Goal: Information Seeking & Learning: Check status

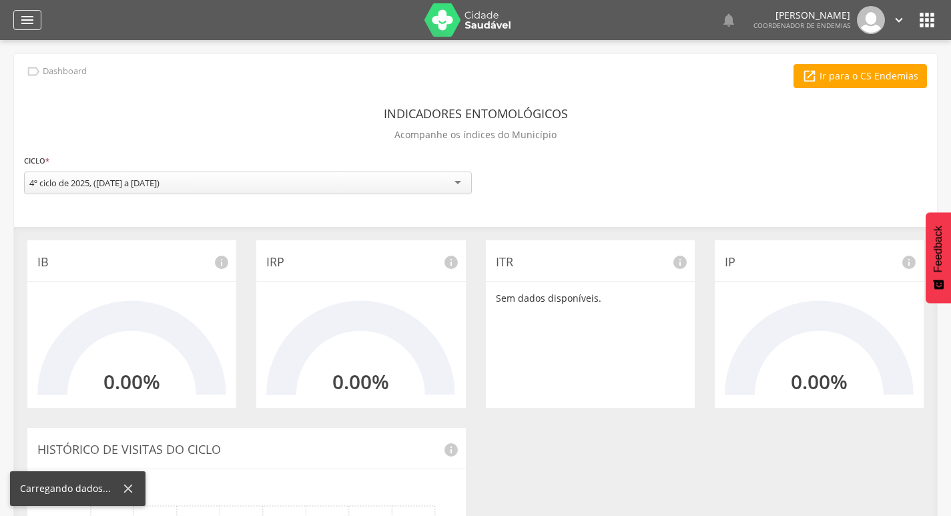
click at [27, 15] on icon "" at bounding box center [27, 20] width 16 height 16
click at [22, 15] on icon "" at bounding box center [27, 20] width 16 height 16
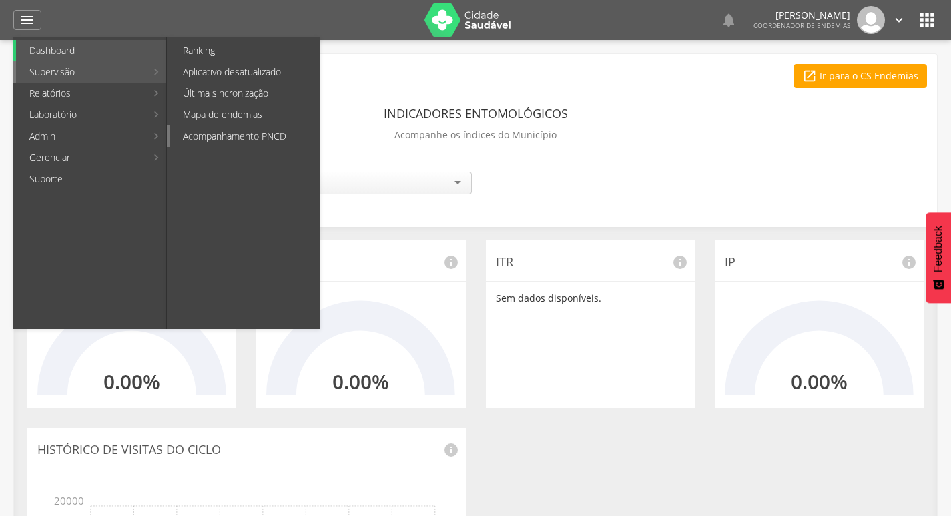
click at [250, 138] on link "Acompanhamento PNCD" at bounding box center [245, 136] width 150 height 21
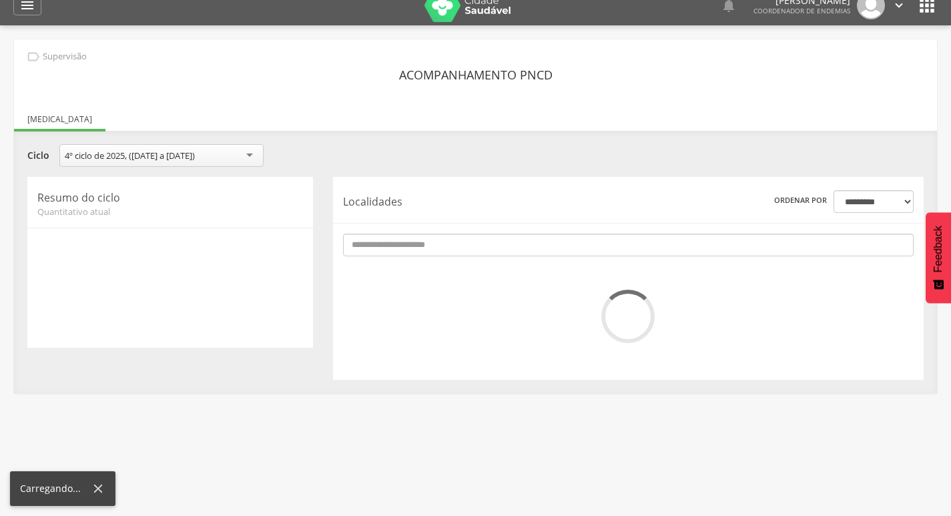
scroll to position [40, 0]
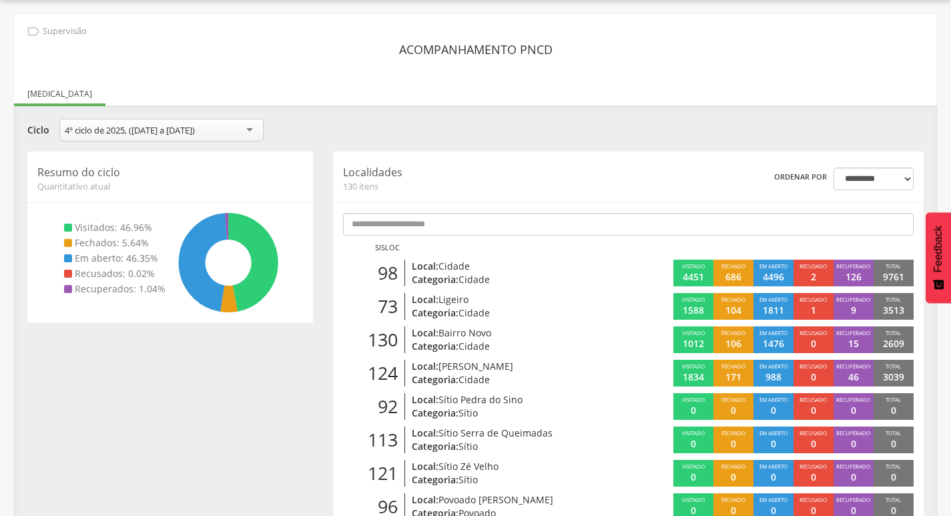
click at [617, 130] on div "**********" at bounding box center [475, 132] width 917 height 26
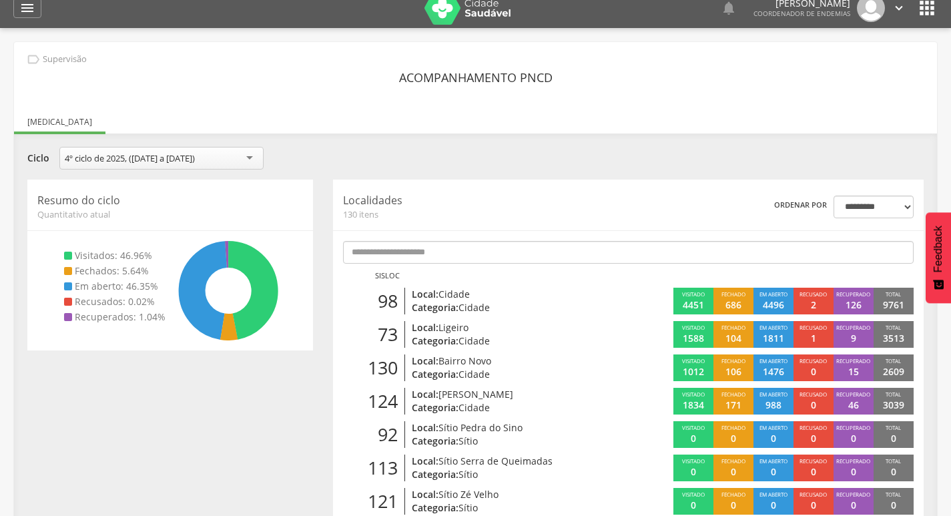
scroll to position [0, 0]
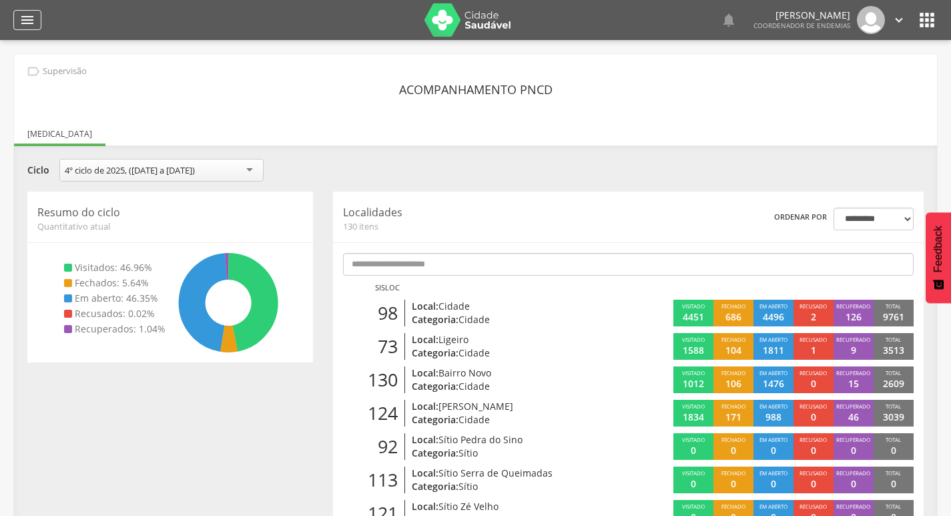
click at [30, 22] on icon "" at bounding box center [27, 20] width 16 height 16
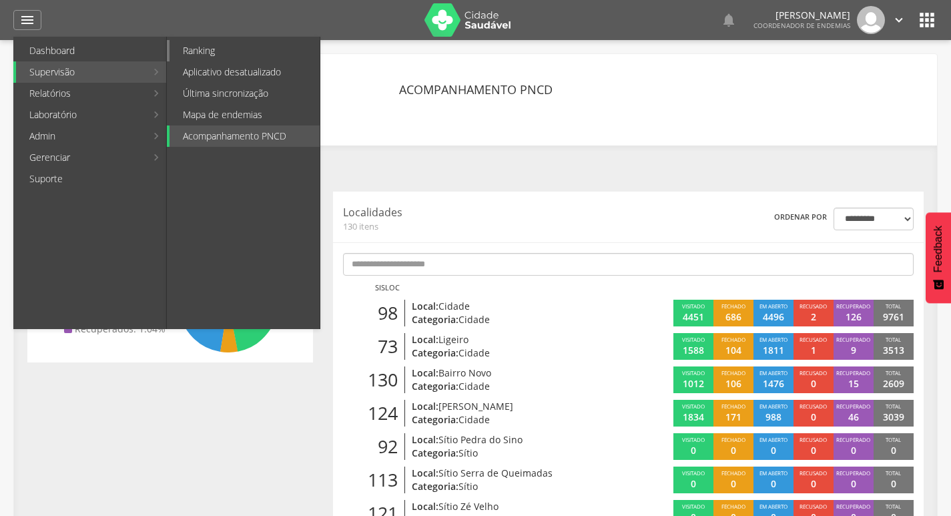
click at [215, 46] on link "Ranking" at bounding box center [245, 50] width 150 height 21
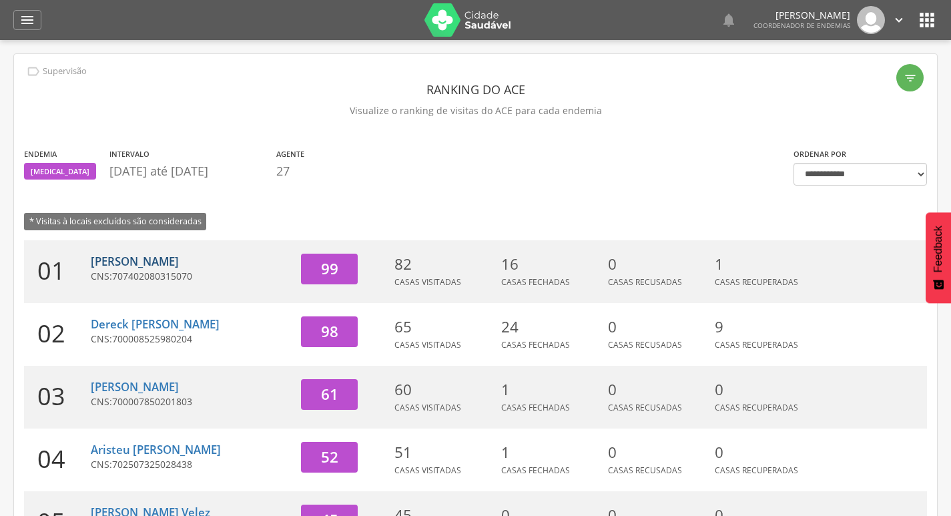
click at [129, 266] on link "[PERSON_NAME]" at bounding box center [135, 261] width 88 height 15
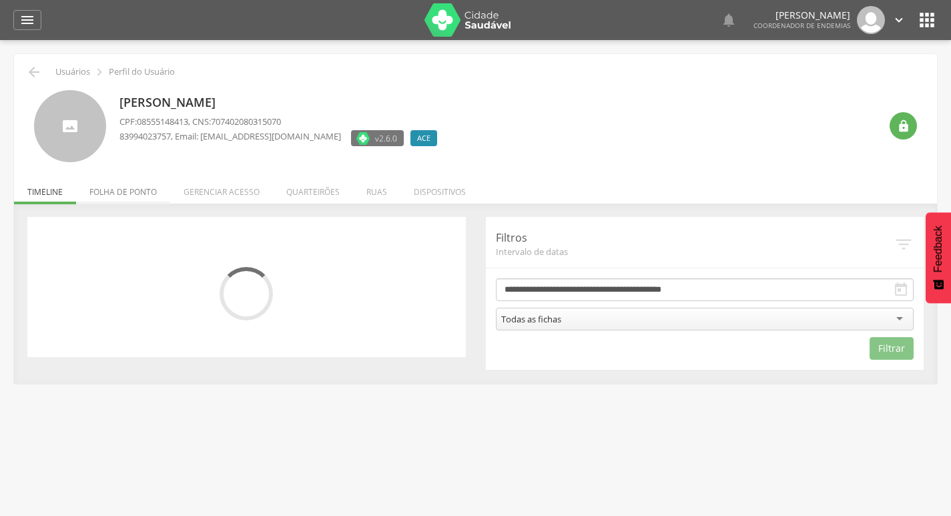
click at [134, 198] on li "Folha de ponto" at bounding box center [123, 188] width 94 height 31
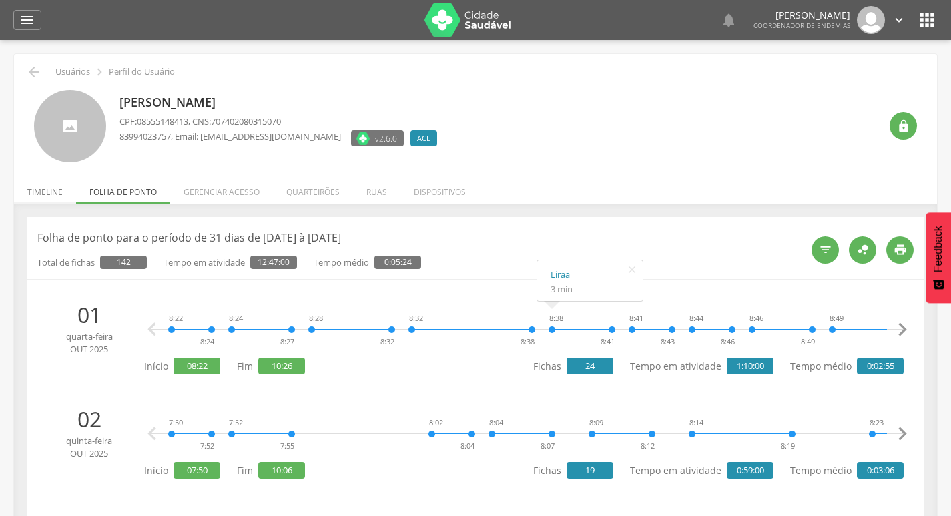
click at [51, 194] on li "Timeline" at bounding box center [45, 188] width 62 height 31
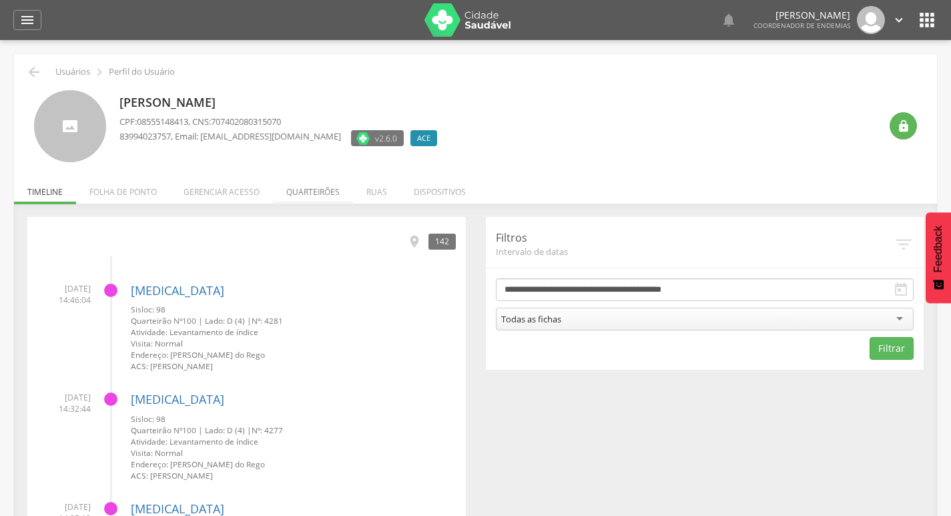
click at [301, 200] on li "Quarteirões" at bounding box center [313, 188] width 80 height 31
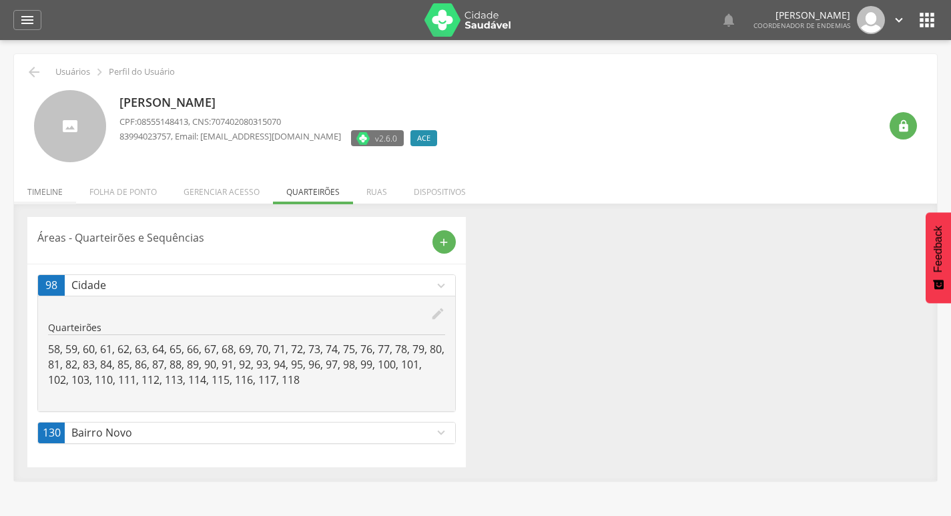
click at [45, 195] on li "Timeline" at bounding box center [45, 188] width 62 height 31
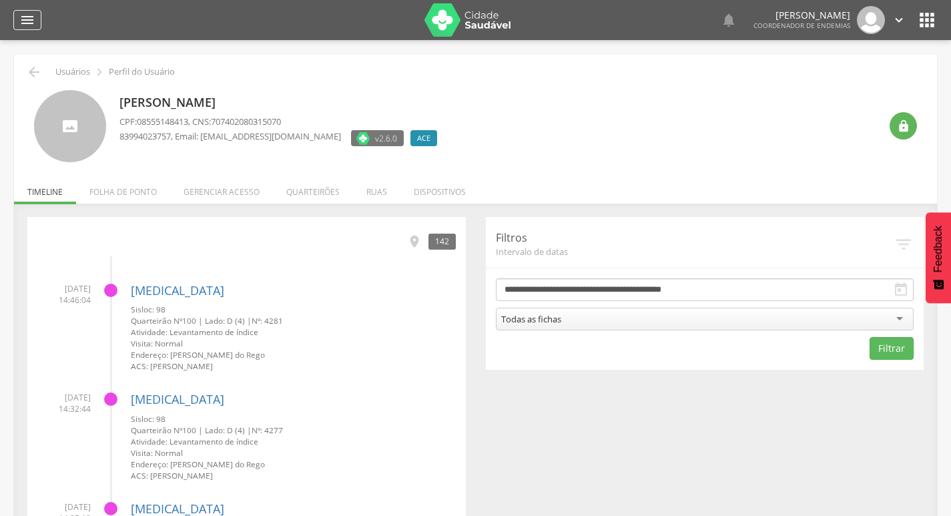
click at [32, 17] on icon "" at bounding box center [27, 20] width 16 height 16
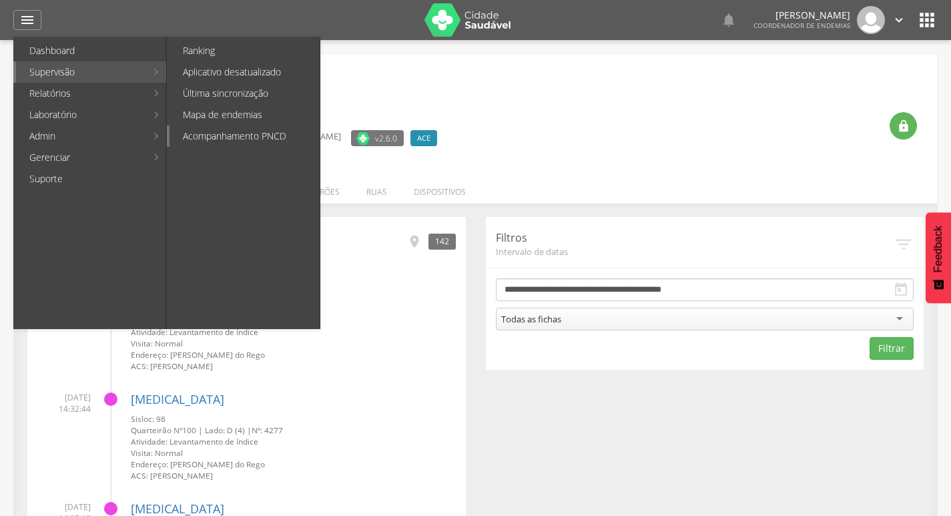
click at [275, 132] on link "Acompanhamento PNCD" at bounding box center [245, 136] width 150 height 21
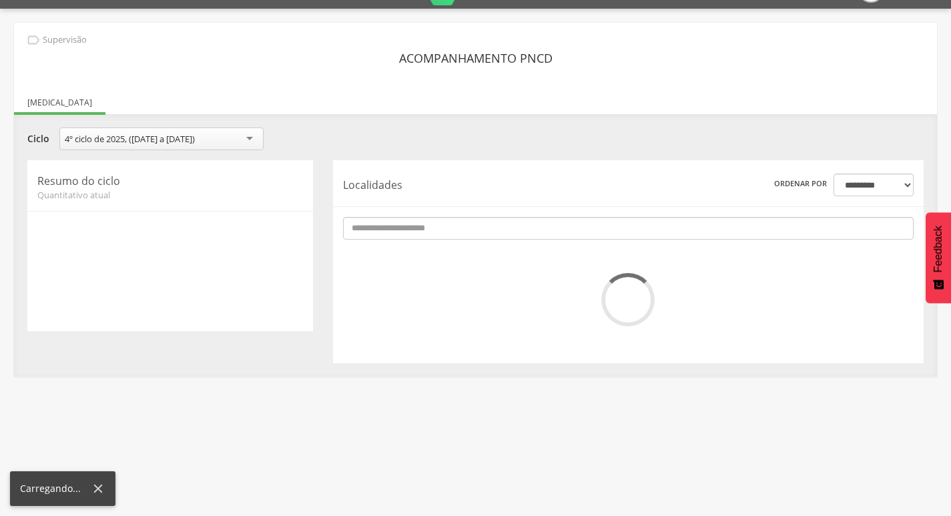
scroll to position [40, 0]
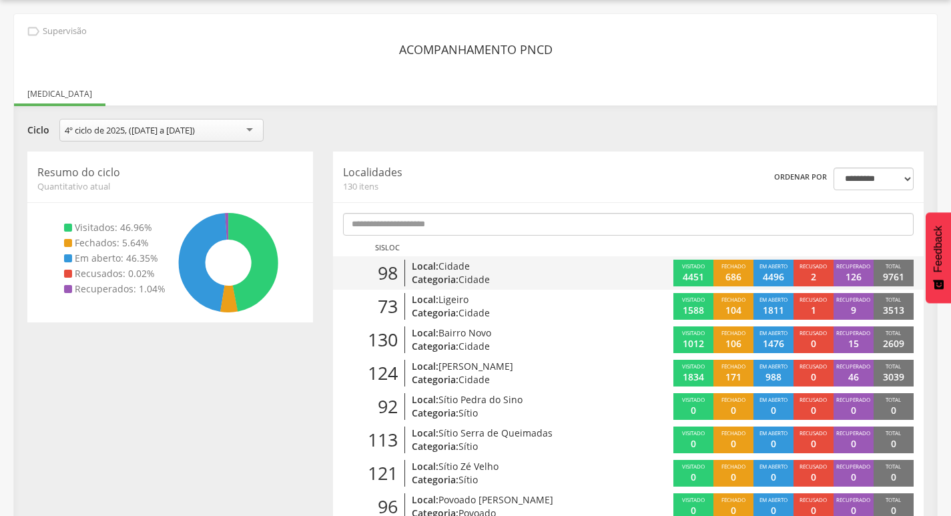
click at [539, 281] on p "Categoria: Cidade" at bounding box center [506, 279] width 189 height 13
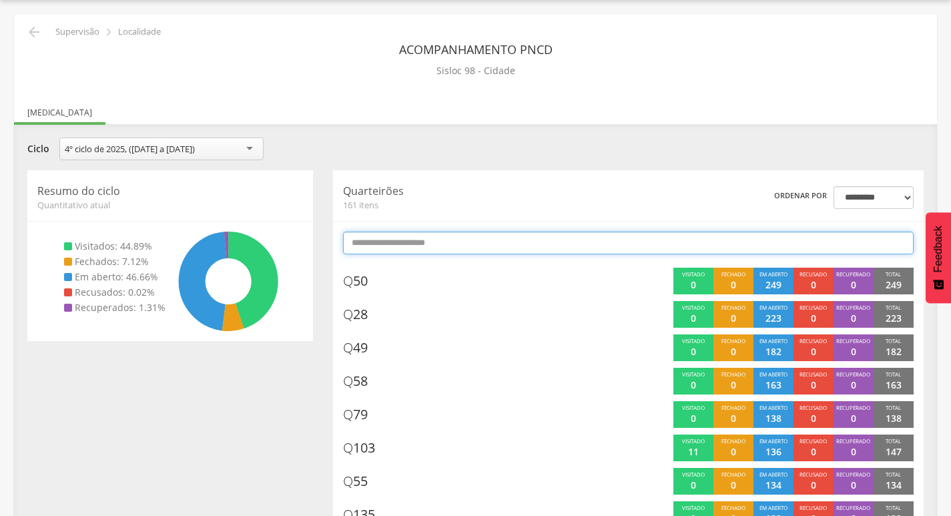
click at [556, 235] on input "text" at bounding box center [628, 243] width 571 height 23
type input "*"
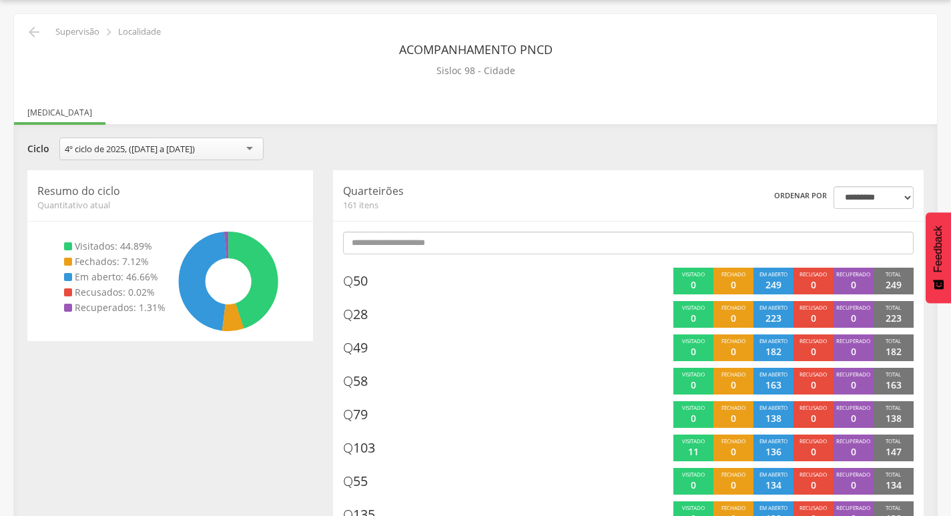
click at [526, 142] on div "**********" at bounding box center [475, 151] width 917 height 26
click at [26, 36] on icon "" at bounding box center [34, 32] width 16 height 16
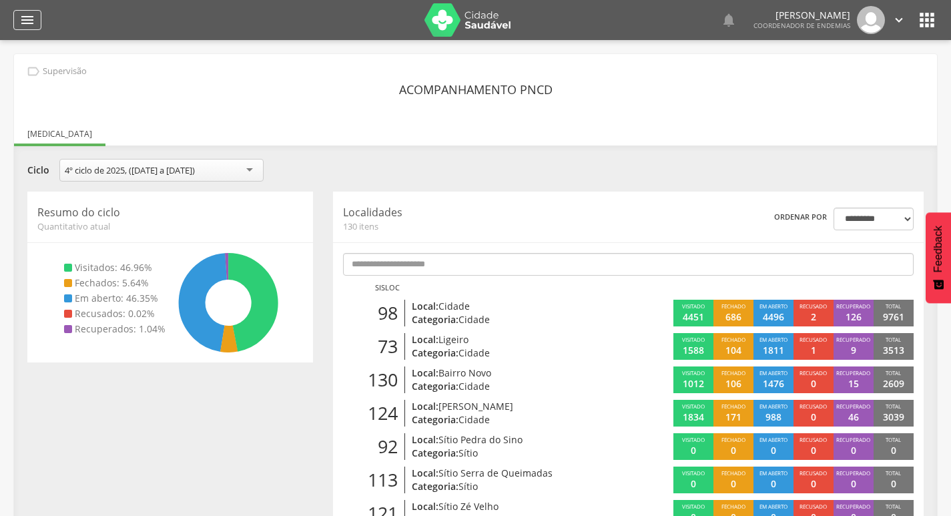
click at [33, 23] on icon "" at bounding box center [27, 20] width 16 height 16
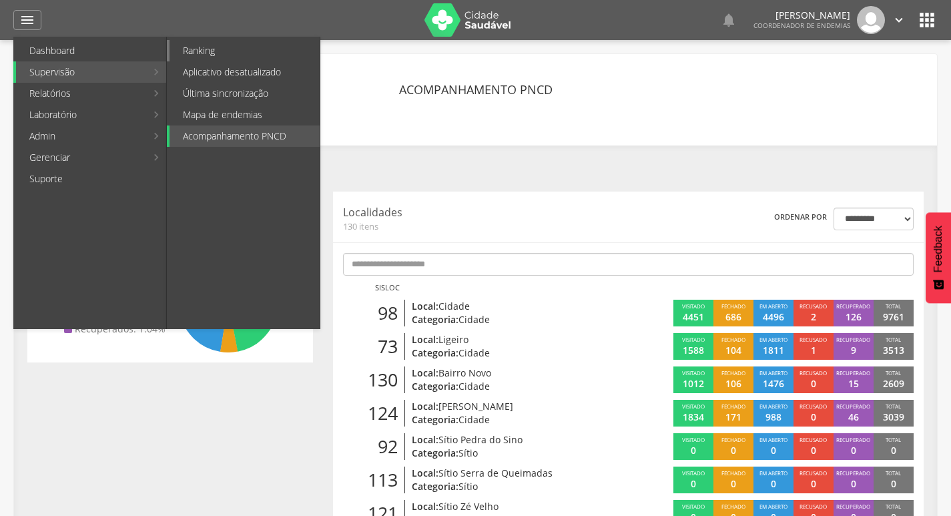
click at [221, 50] on link "Ranking" at bounding box center [245, 50] width 150 height 21
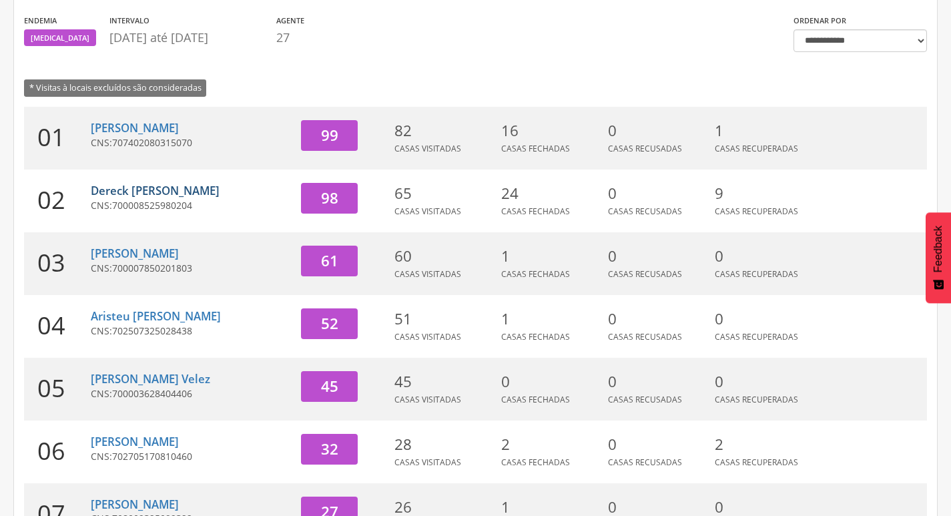
click at [171, 197] on div "Dereck [PERSON_NAME] CNS: 700008525980204" at bounding box center [191, 201] width 200 height 63
click at [172, 196] on link "Dereck [PERSON_NAME]" at bounding box center [155, 190] width 129 height 15
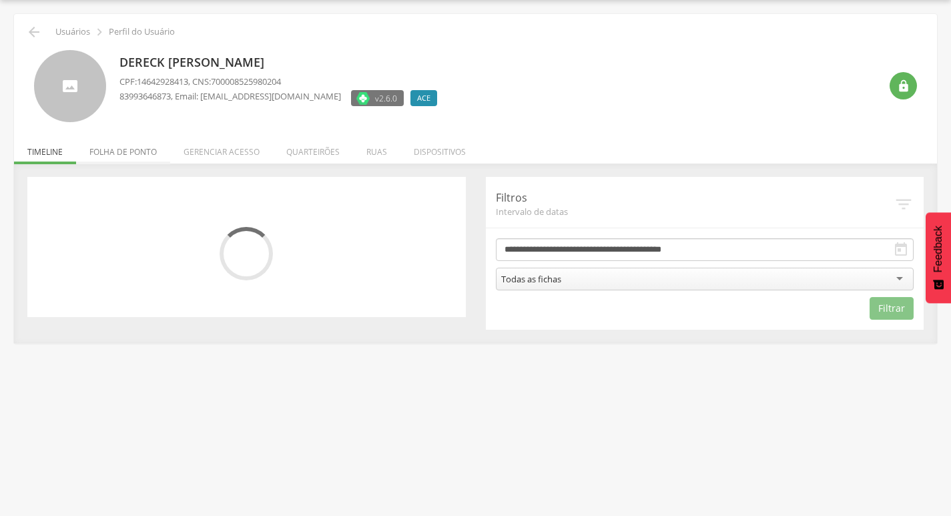
click at [148, 160] on li "Folha de ponto" at bounding box center [123, 148] width 94 height 31
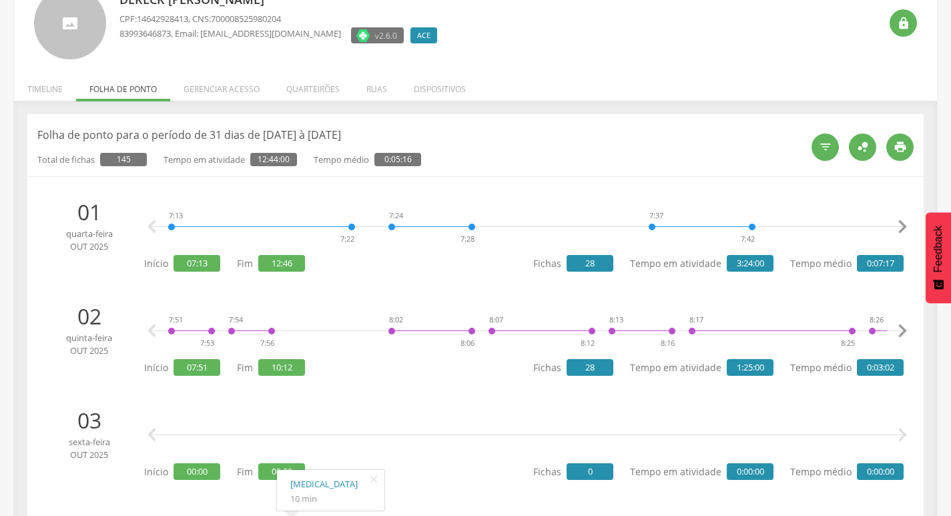
scroll to position [0, 0]
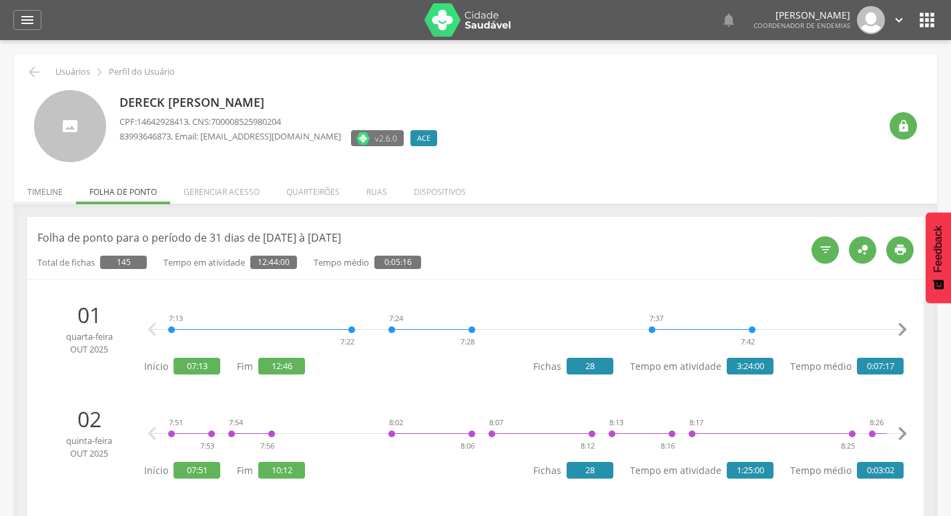
click at [43, 186] on li "Timeline" at bounding box center [45, 188] width 62 height 31
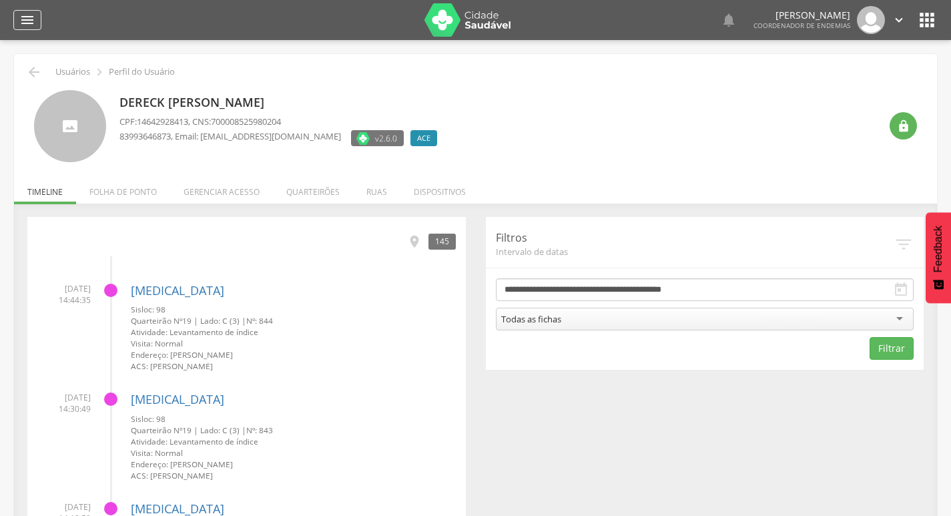
click at [29, 15] on icon "" at bounding box center [27, 20] width 16 height 16
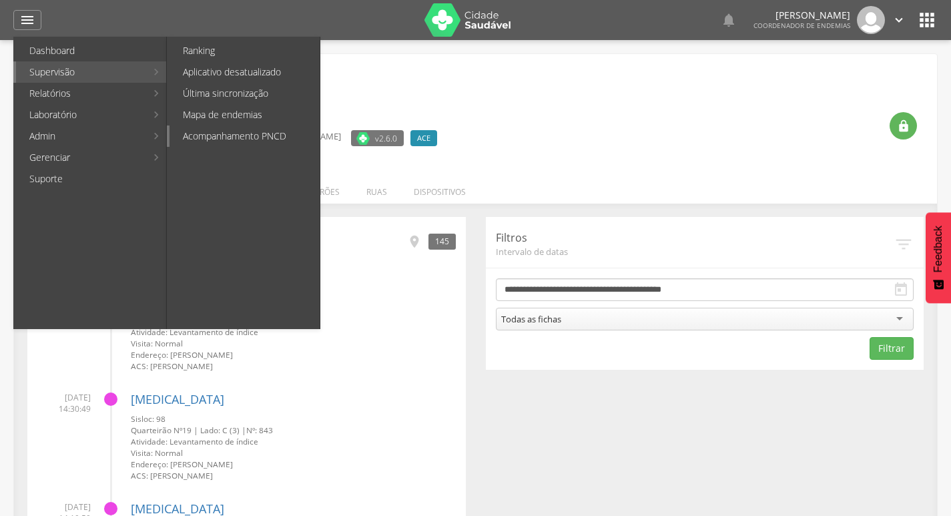
click at [250, 134] on link "Acompanhamento PNCD" at bounding box center [245, 136] width 150 height 21
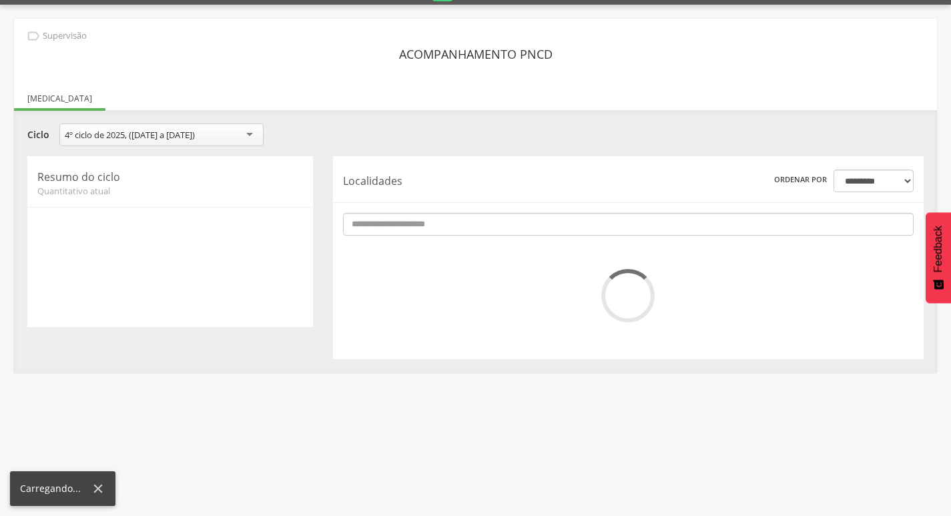
scroll to position [40, 0]
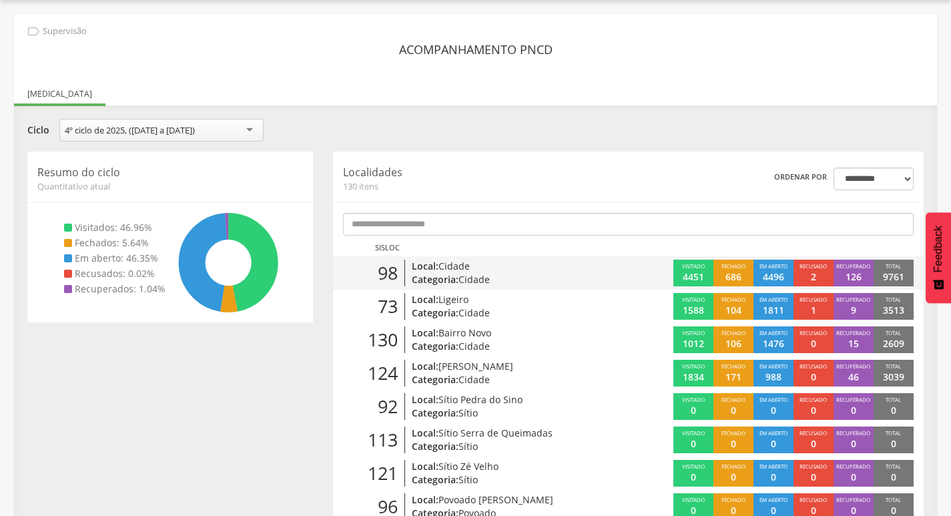
click at [562, 274] on p "Categoria: Cidade" at bounding box center [506, 279] width 189 height 13
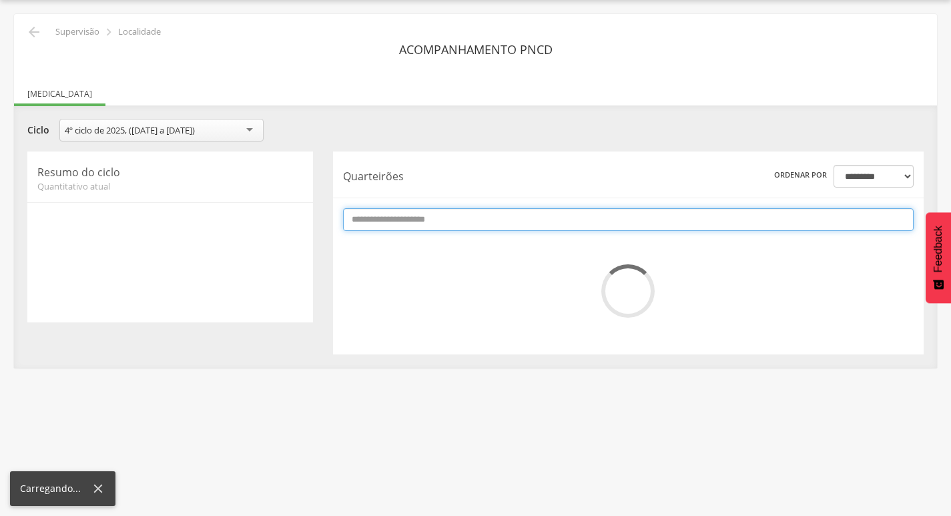
click at [557, 219] on input "text" at bounding box center [628, 219] width 571 height 23
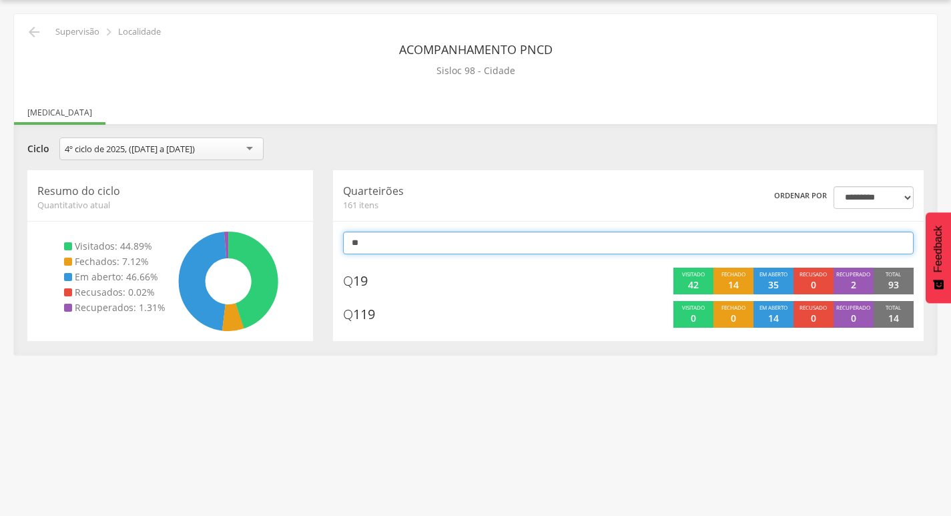
type input "*"
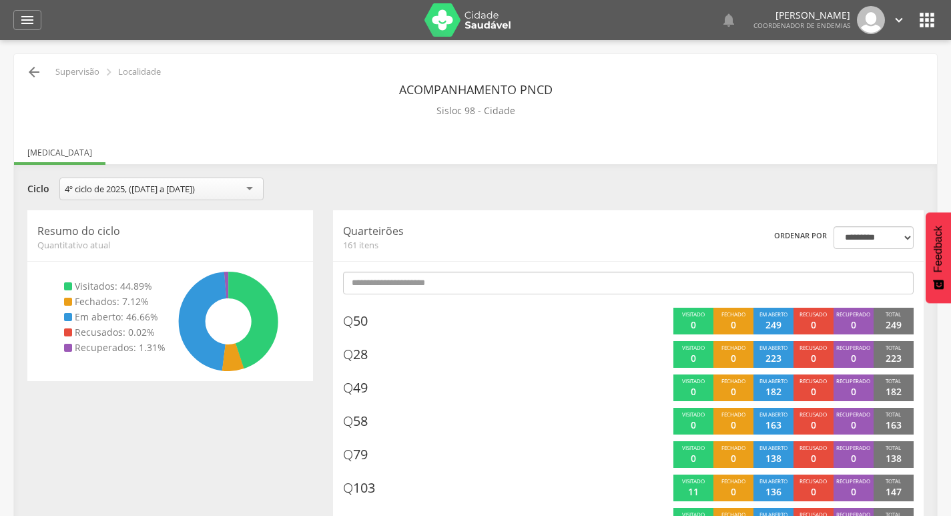
click at [30, 71] on icon "" at bounding box center [34, 72] width 16 height 16
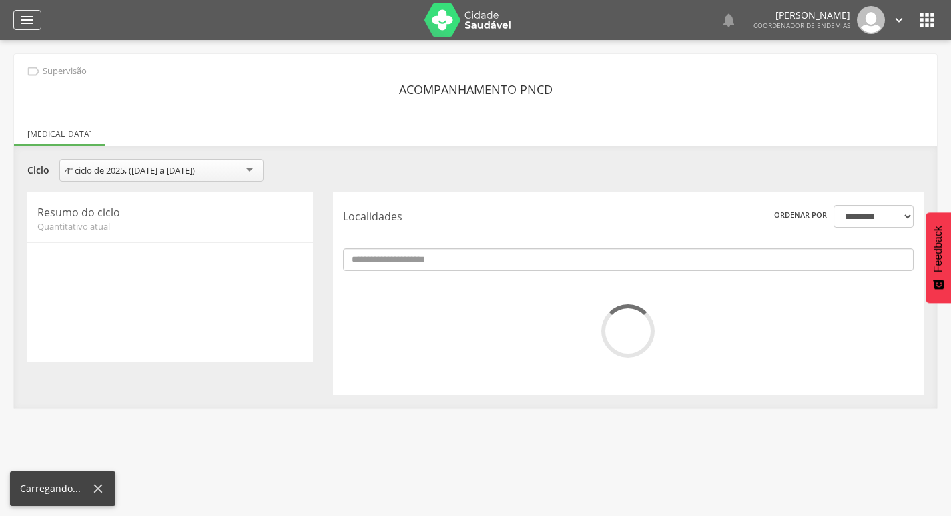
click at [29, 15] on icon "" at bounding box center [27, 20] width 16 height 16
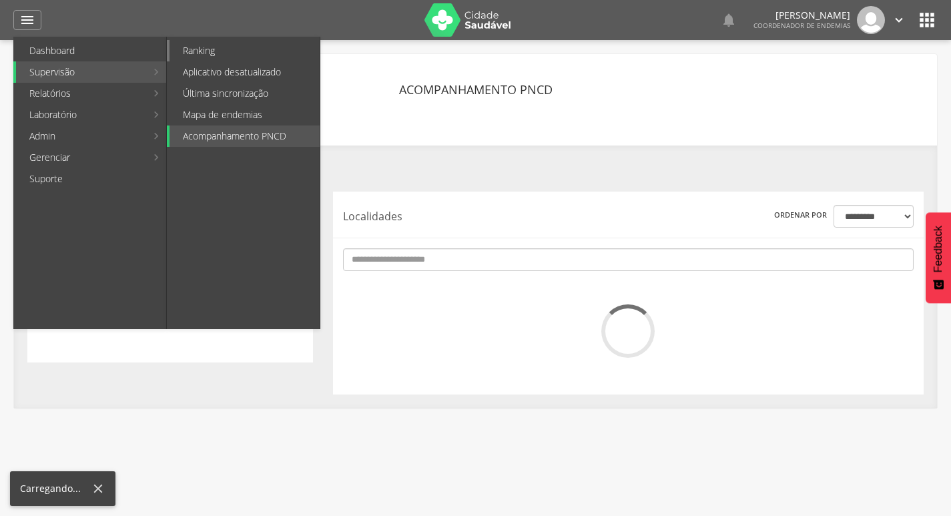
click at [216, 51] on link "Ranking" at bounding box center [245, 50] width 150 height 21
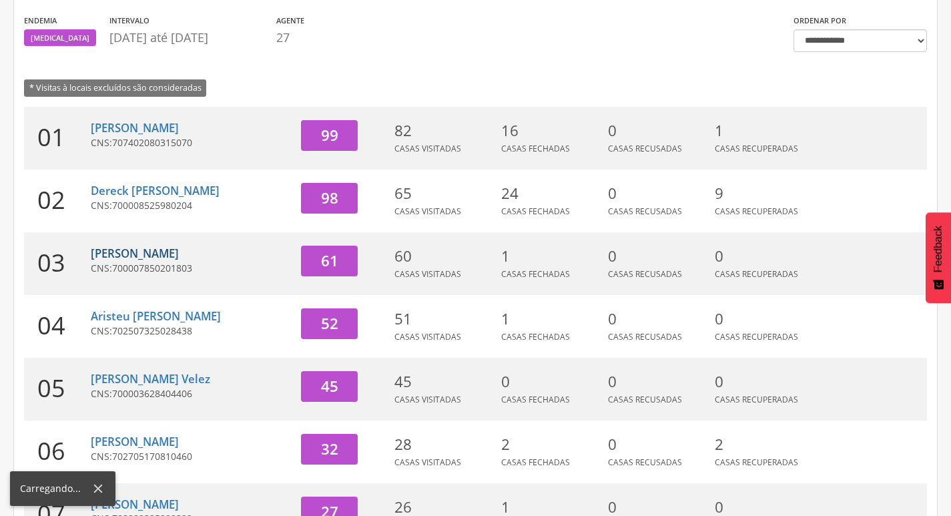
click at [158, 256] on link "[PERSON_NAME]" at bounding box center [135, 253] width 88 height 15
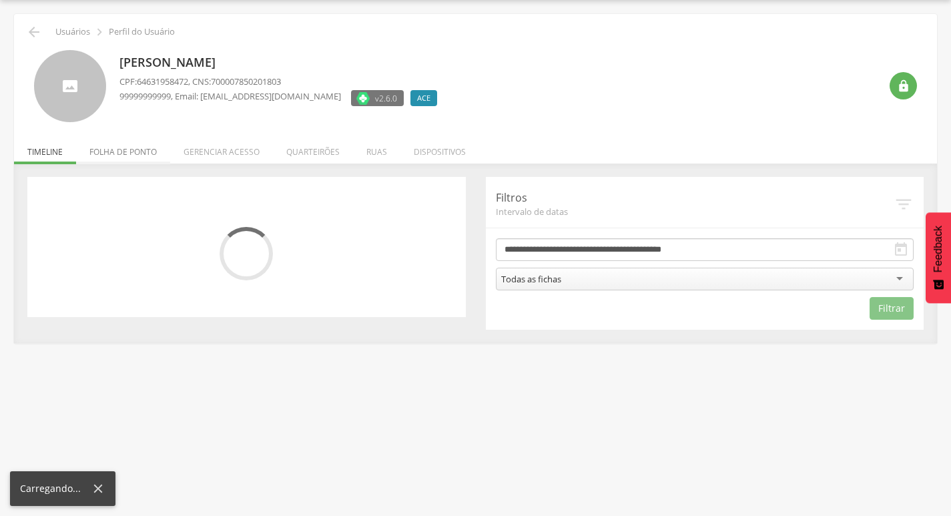
click at [124, 147] on li "Folha de ponto" at bounding box center [123, 148] width 94 height 31
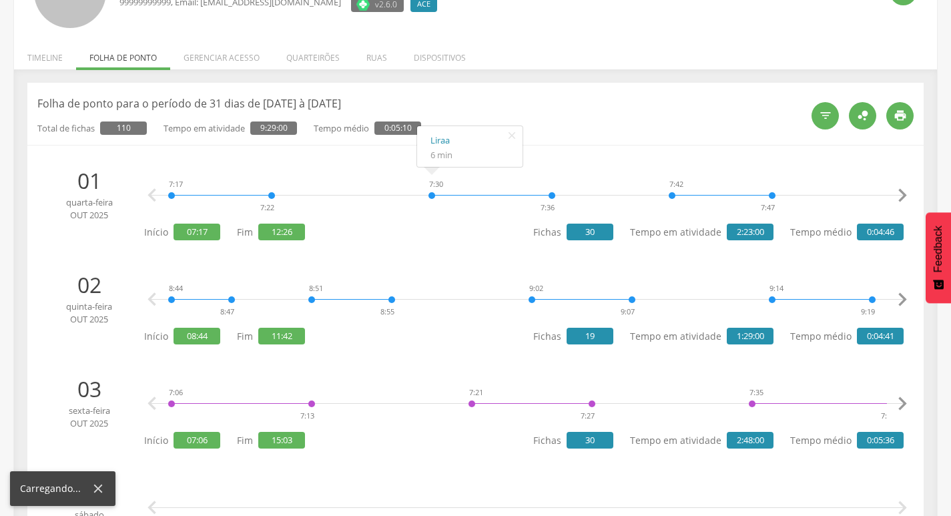
scroll to position [0, 0]
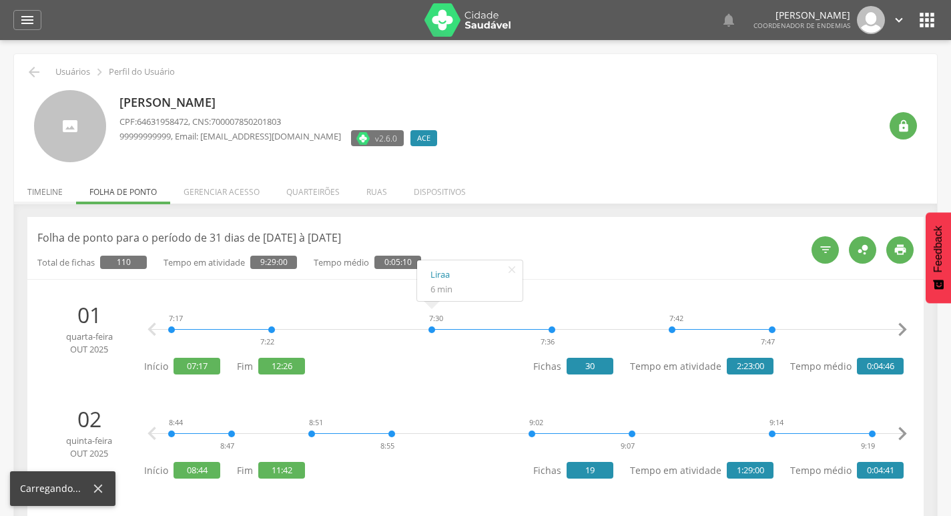
click at [64, 188] on li "Timeline" at bounding box center [45, 188] width 62 height 31
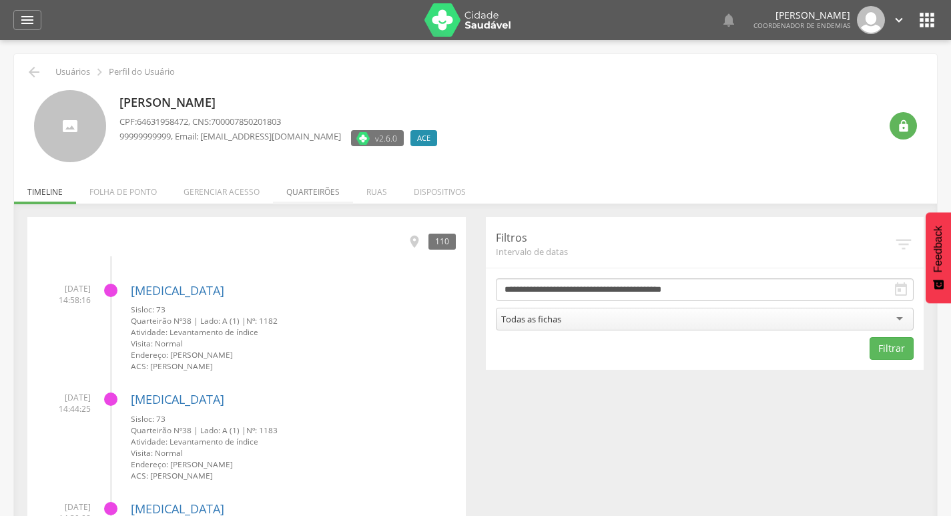
click at [318, 198] on li "Quarteirões" at bounding box center [313, 188] width 80 height 31
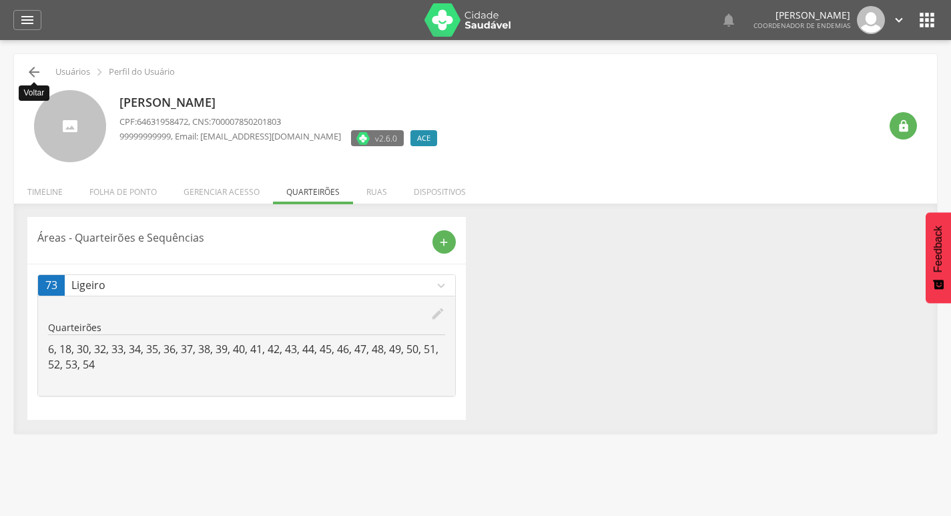
click at [36, 69] on icon "" at bounding box center [34, 72] width 16 height 16
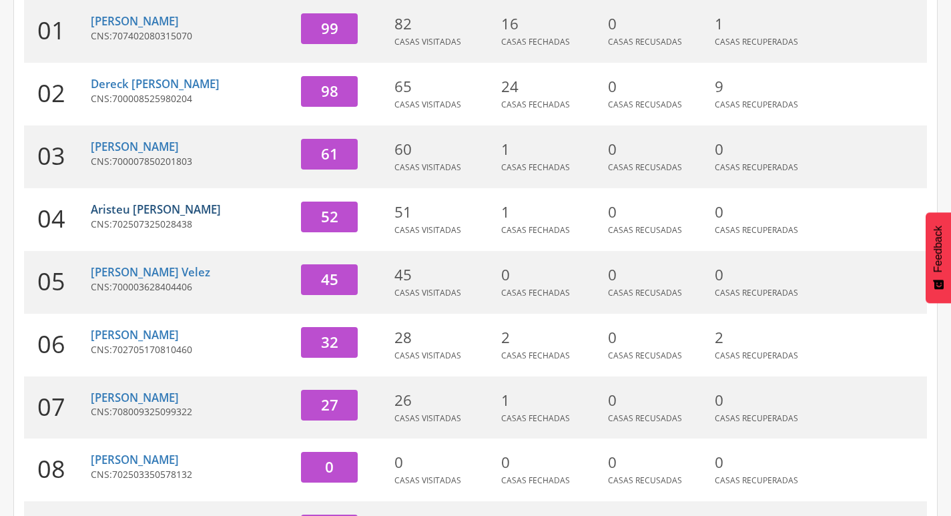
click at [172, 209] on link "Aristeu [PERSON_NAME]" at bounding box center [156, 209] width 130 height 15
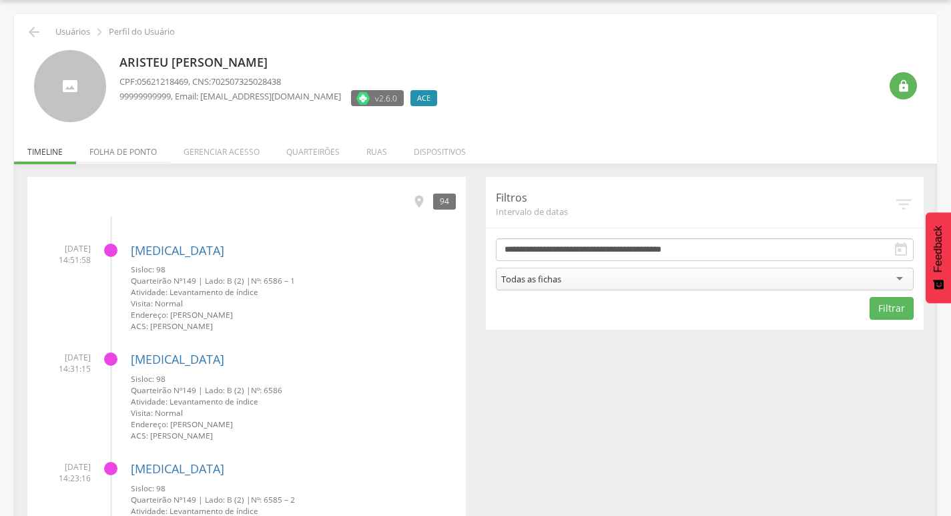
click at [150, 154] on li "Folha de ponto" at bounding box center [123, 148] width 94 height 31
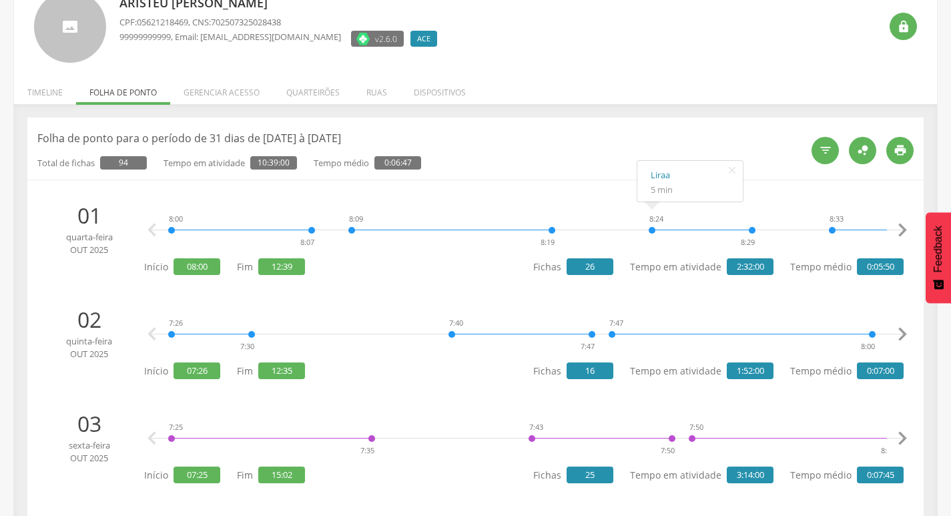
scroll to position [0, 0]
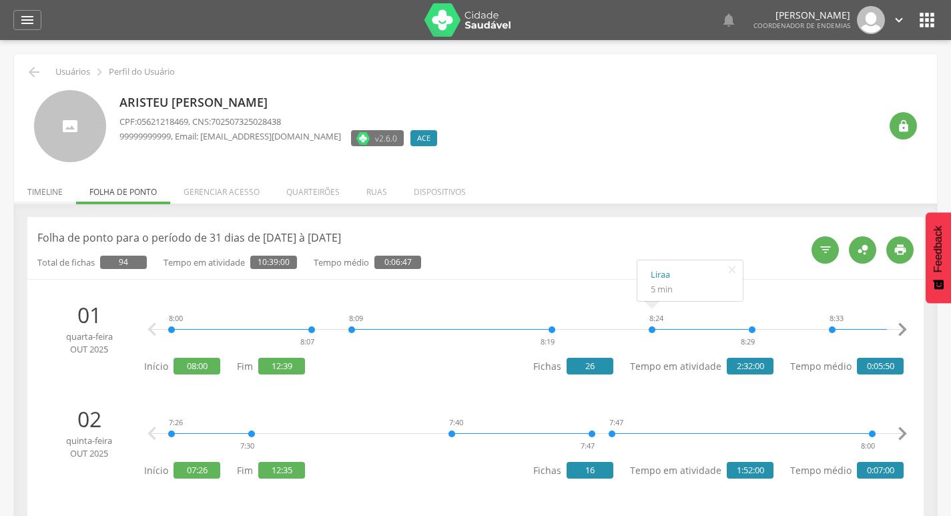
click at [37, 193] on li "Timeline" at bounding box center [45, 188] width 62 height 31
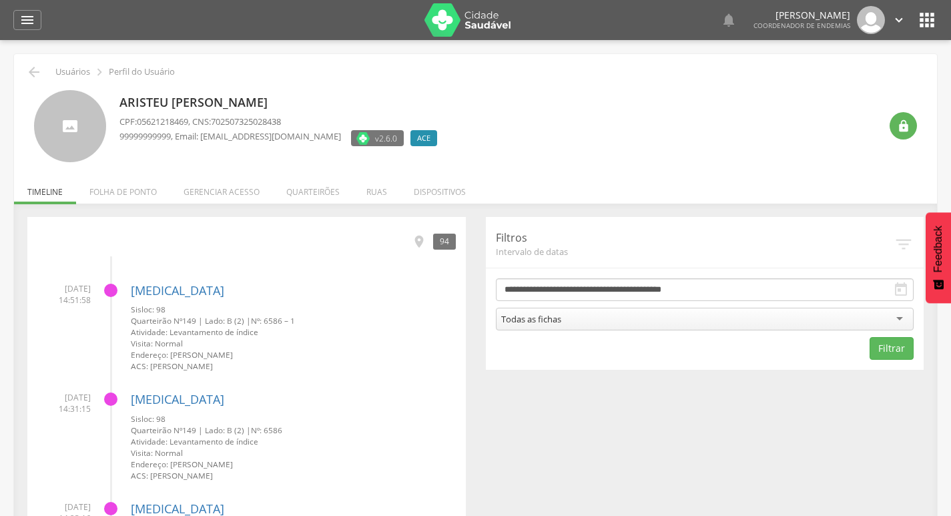
click at [296, 188] on li "Quarteirões" at bounding box center [313, 188] width 80 height 31
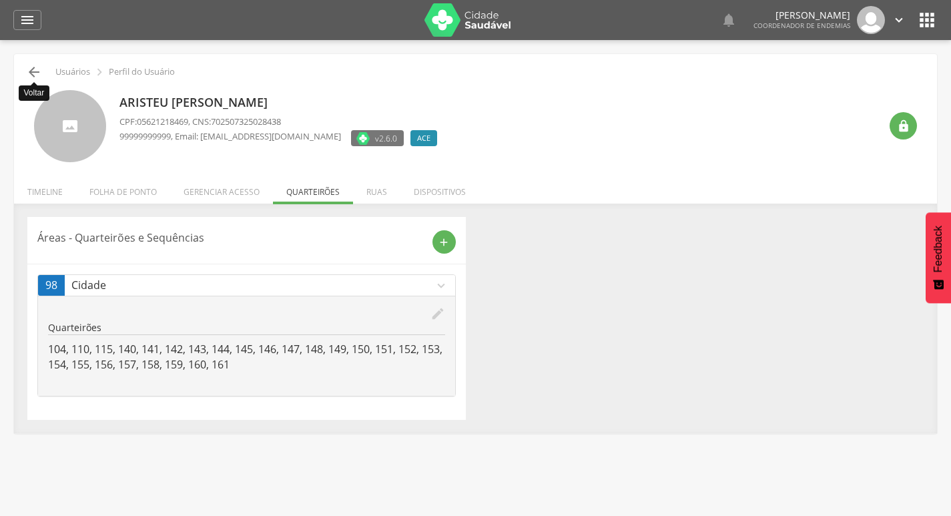
click at [27, 67] on icon "" at bounding box center [34, 72] width 16 height 16
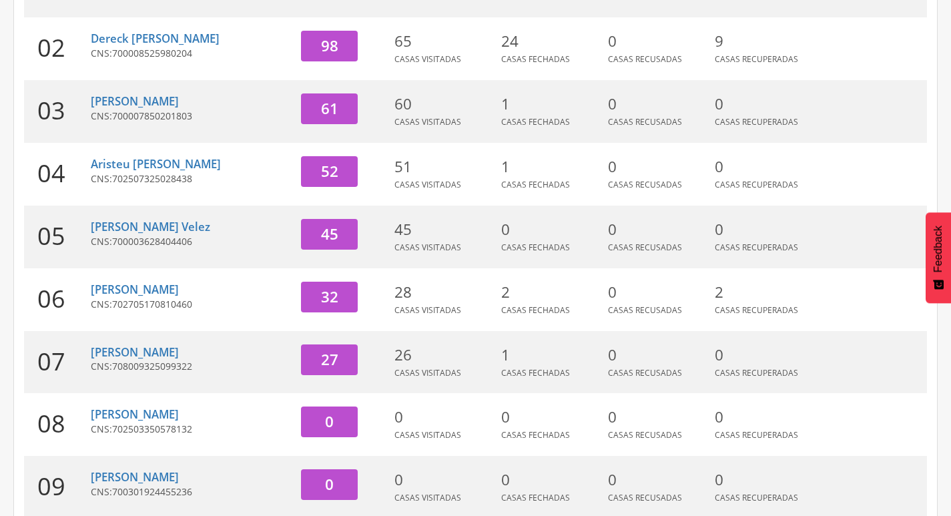
scroll to position [307, 0]
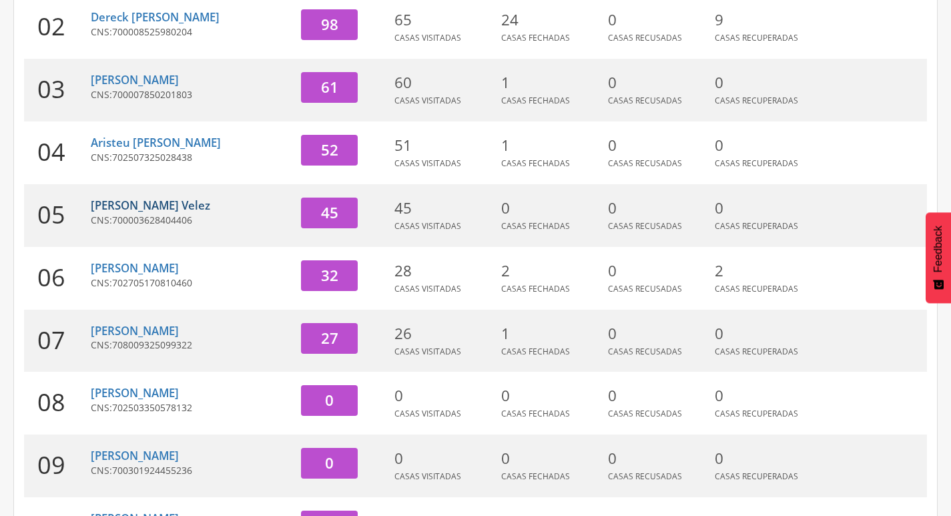
click at [175, 204] on link "[PERSON_NAME] Velez" at bounding box center [151, 205] width 120 height 15
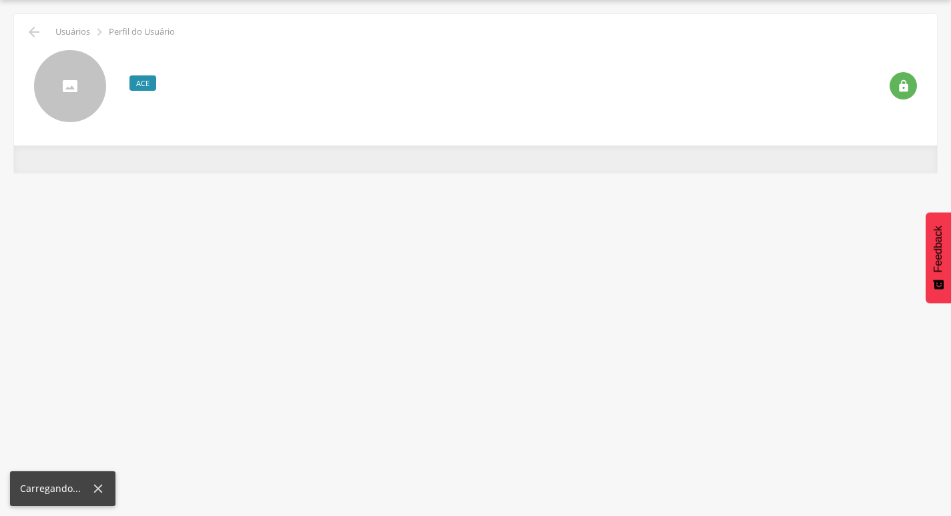
scroll to position [40, 0]
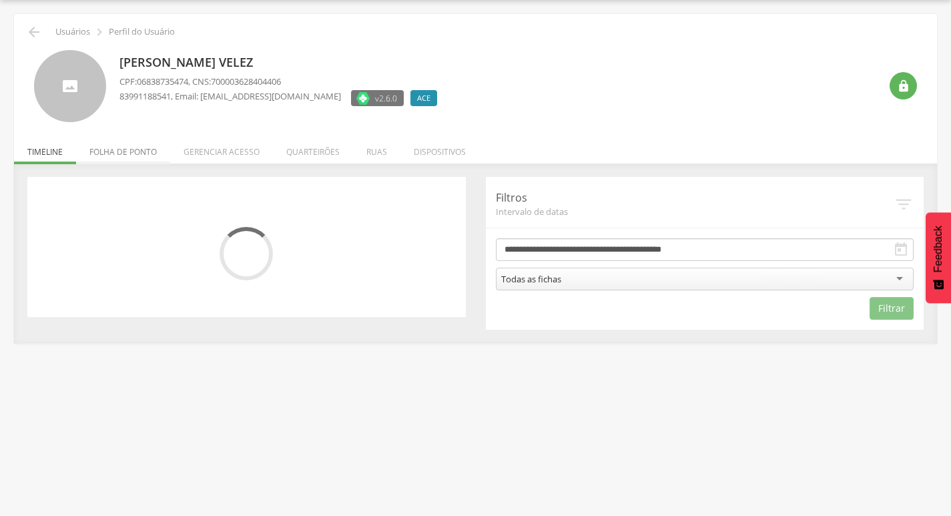
click at [144, 153] on li "Folha de ponto" at bounding box center [123, 148] width 94 height 31
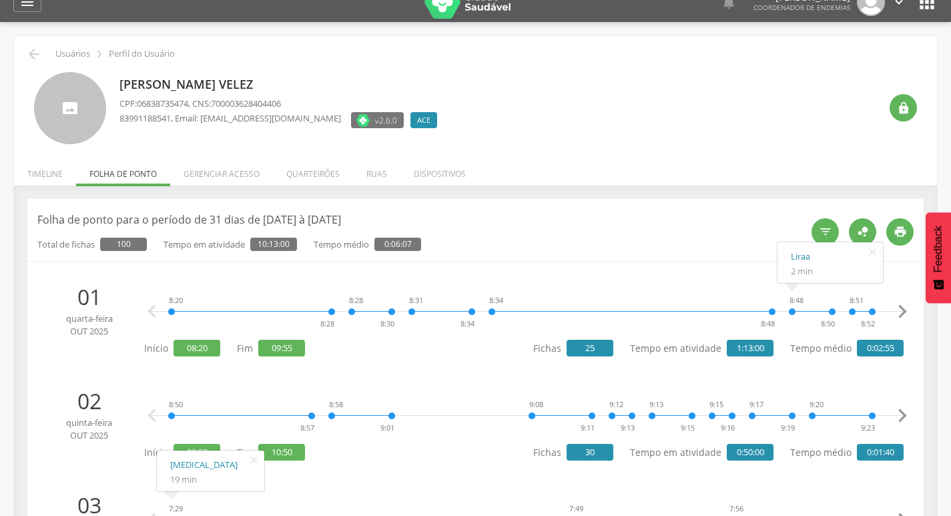
scroll to position [0, 0]
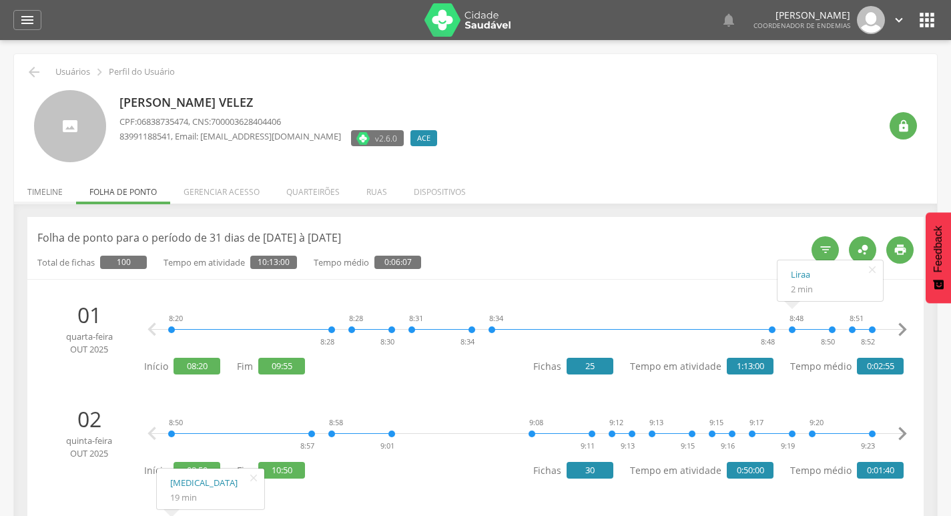
click at [50, 197] on li "Timeline" at bounding box center [45, 188] width 62 height 31
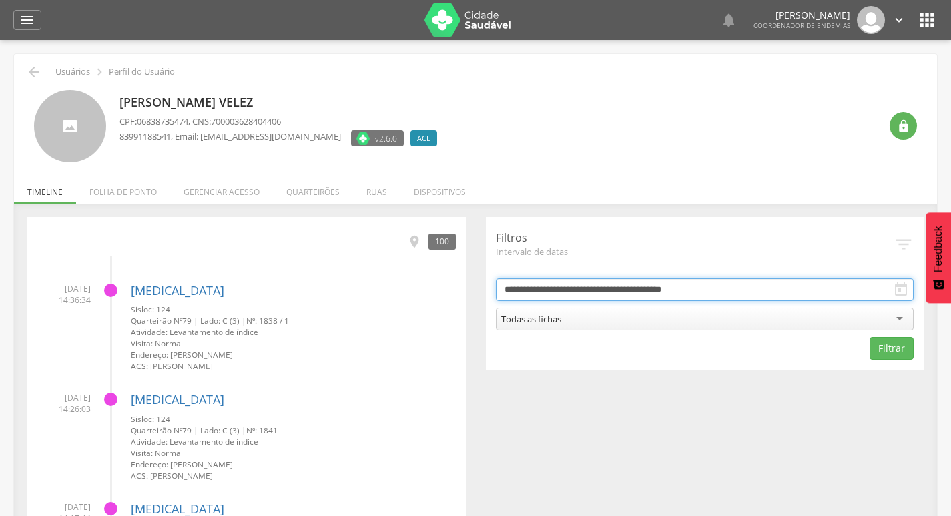
click at [739, 299] on input "**********" at bounding box center [705, 289] width 419 height 23
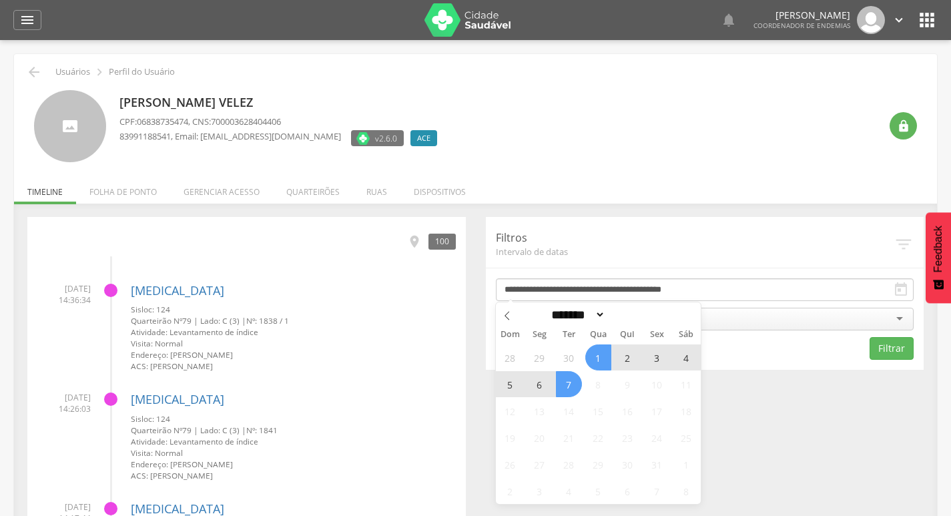
click at [541, 385] on span "6" at bounding box center [540, 384] width 26 height 26
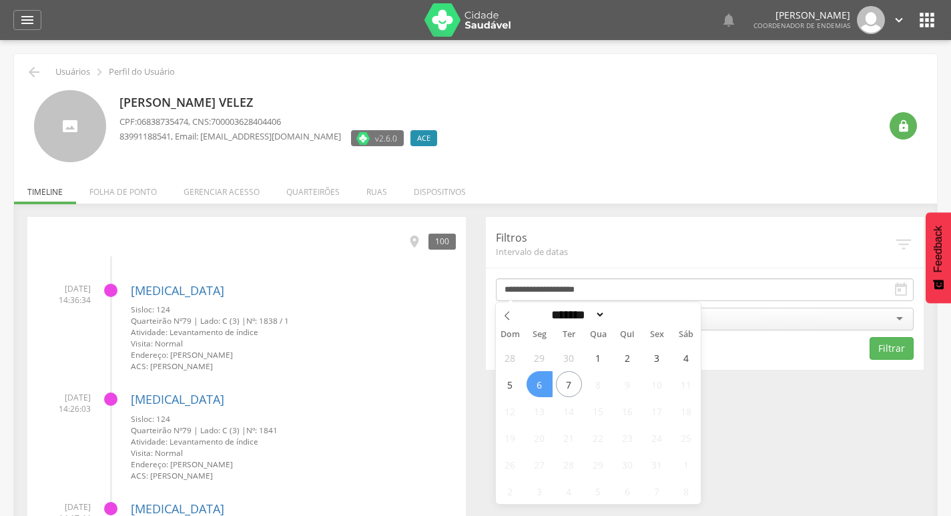
click at [541, 385] on span "6" at bounding box center [540, 384] width 26 height 26
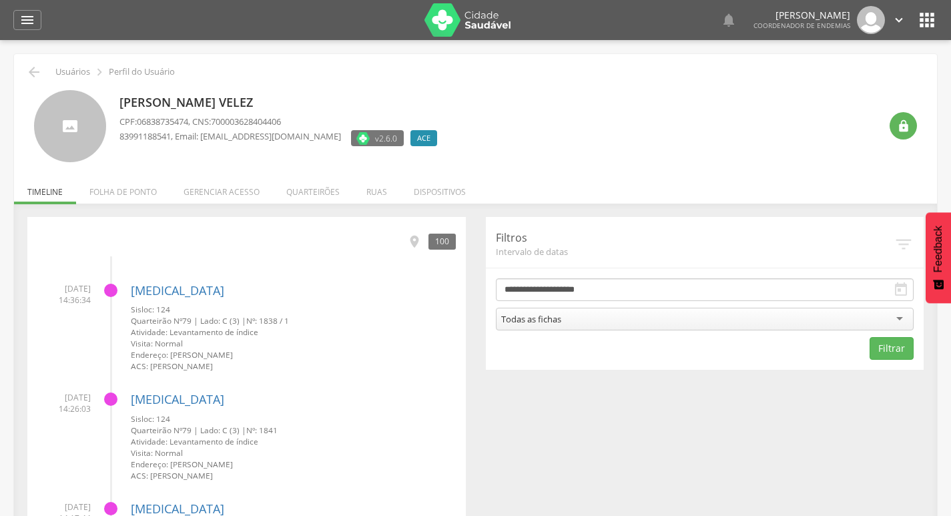
click at [583, 324] on div "Todas as fichas" at bounding box center [705, 319] width 419 height 23
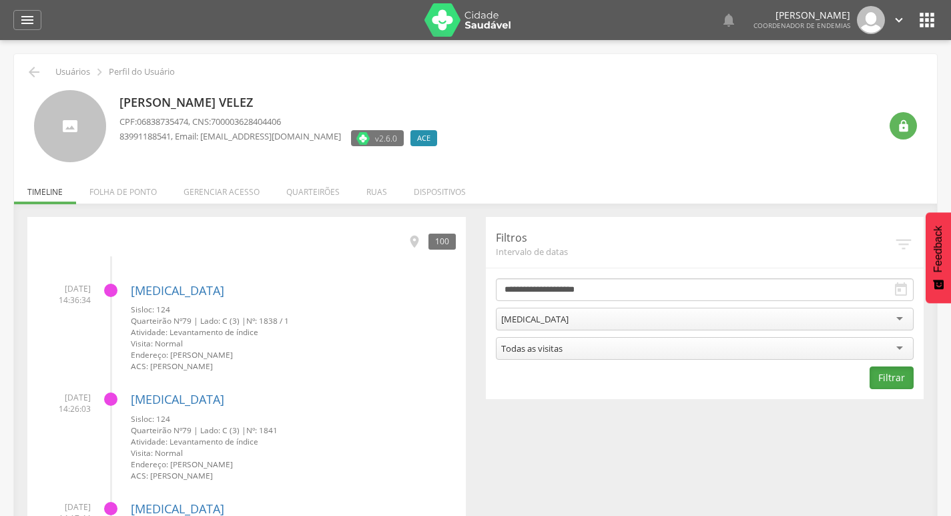
click at [887, 387] on button "Filtrar" at bounding box center [892, 378] width 44 height 23
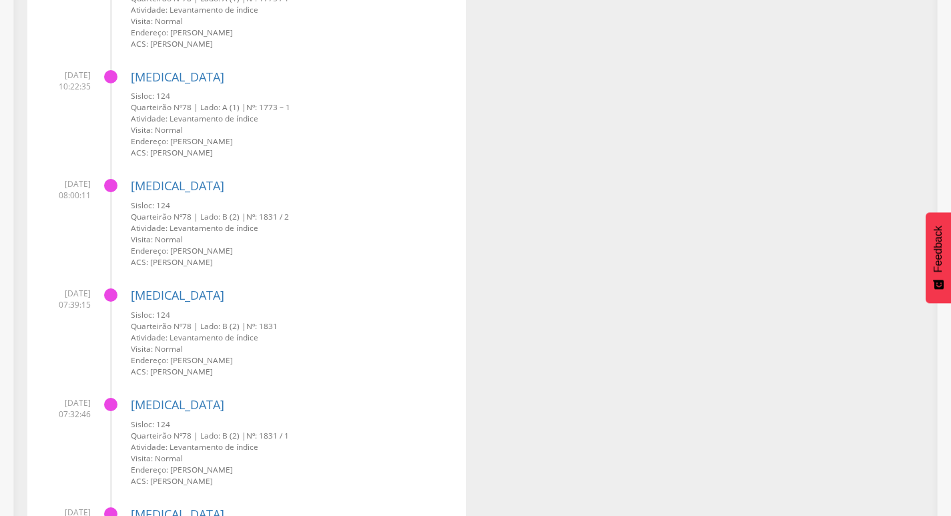
scroll to position [1787, 0]
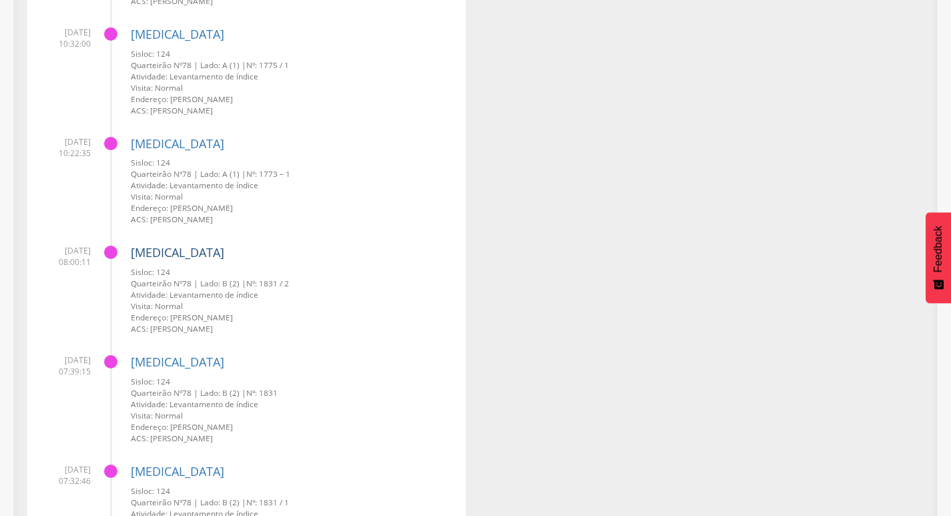
click at [148, 253] on link "[MEDICAL_DATA]" at bounding box center [177, 252] width 93 height 16
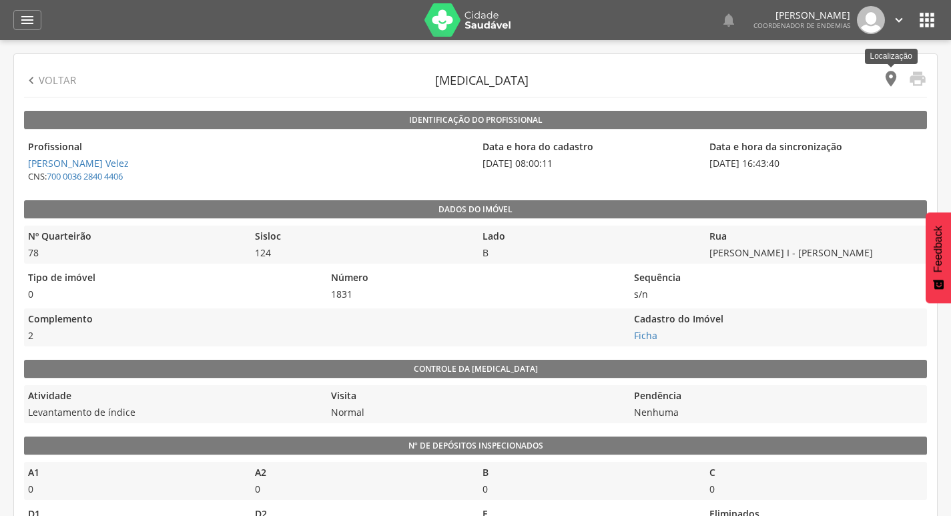
click at [890, 81] on icon "" at bounding box center [891, 78] width 19 height 19
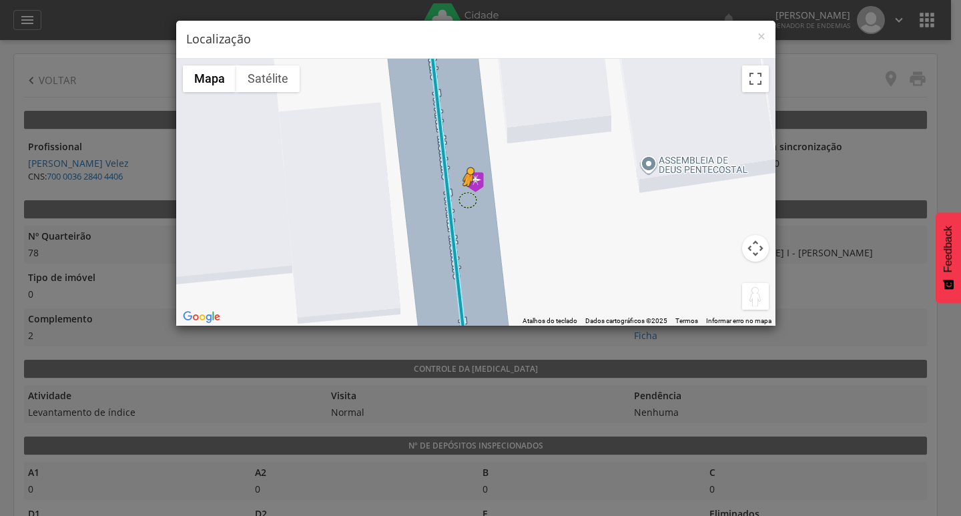
drag, startPoint x: 758, startPoint y: 300, endPoint x: 466, endPoint y: 200, distance: 308.5
click at [466, 200] on div "Pressione as teclas Alt + Enter para ativar o recurso de arrastar com o teclado…" at bounding box center [476, 192] width 600 height 267
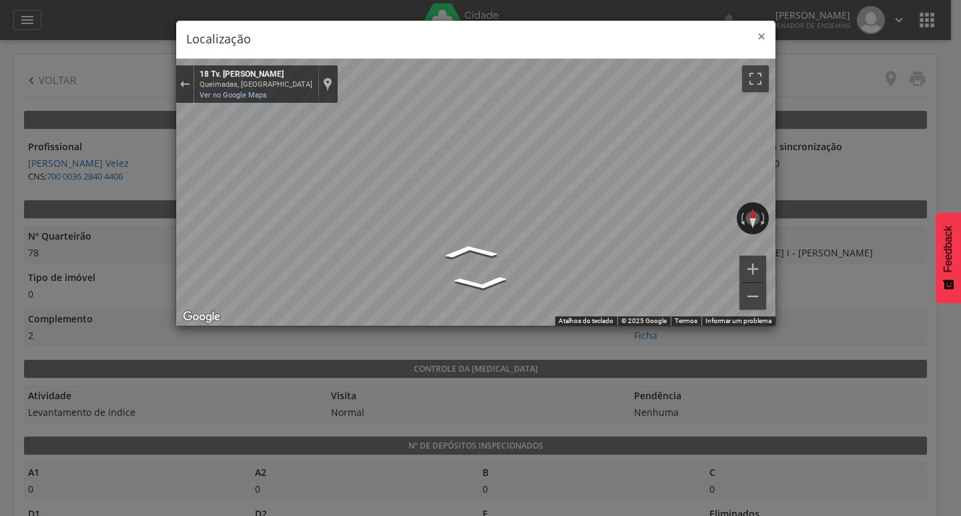
click at [762, 32] on span "×" at bounding box center [762, 36] width 8 height 19
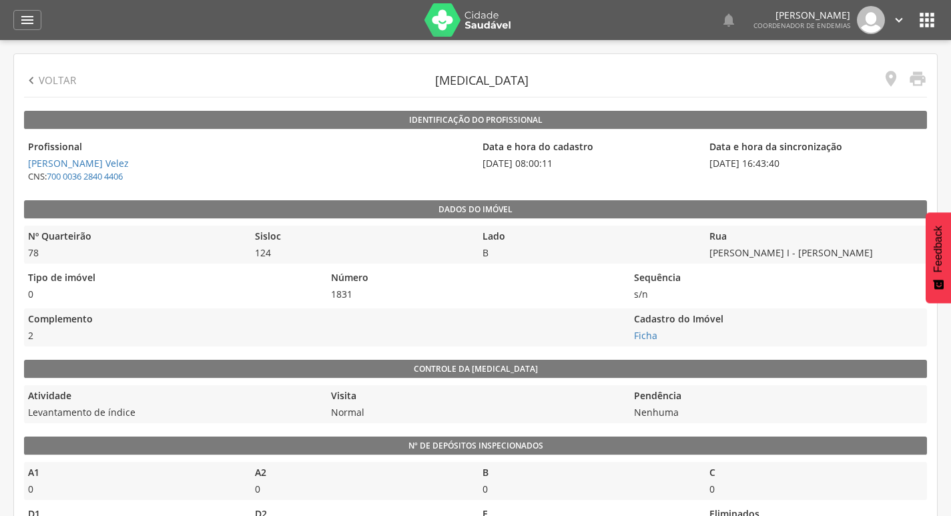
click at [43, 83] on p "Voltar" at bounding box center [57, 80] width 37 height 14
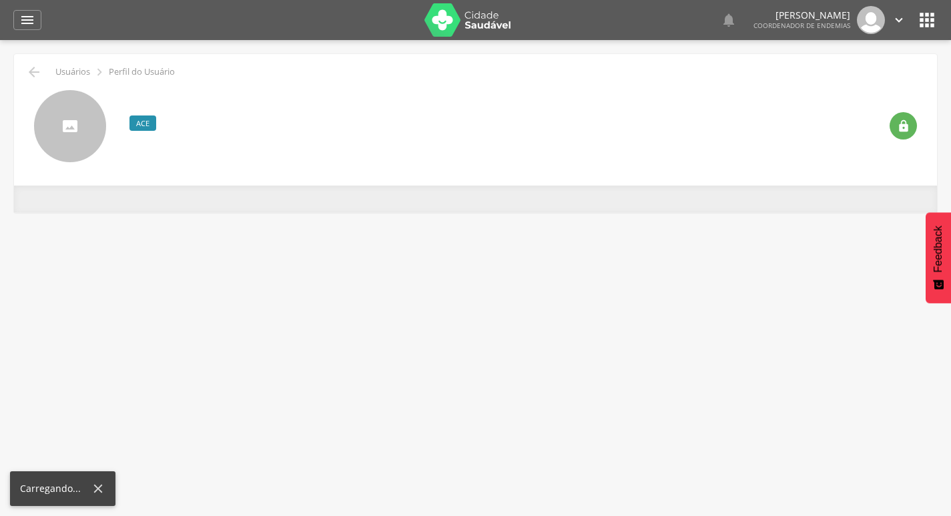
scroll to position [40, 0]
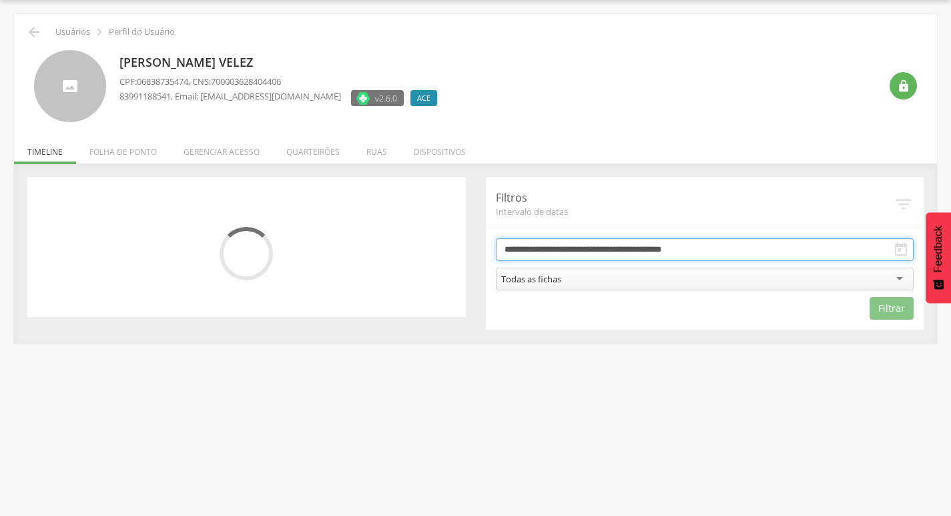
drag, startPoint x: 745, startPoint y: 246, endPoint x: 579, endPoint y: 343, distance: 192.0
click at [743, 246] on input "**********" at bounding box center [705, 249] width 419 height 23
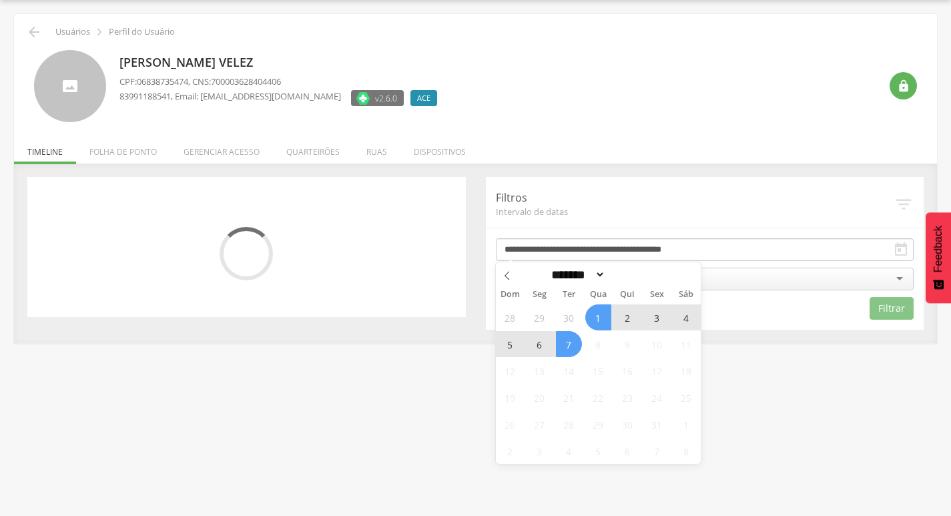
click at [545, 345] on span "6" at bounding box center [540, 344] width 26 height 26
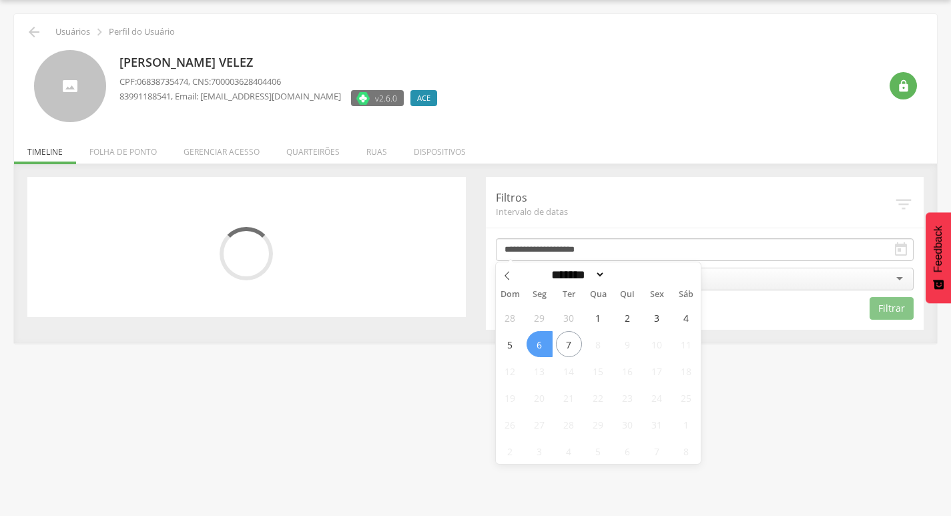
click at [545, 345] on span "6" at bounding box center [540, 344] width 26 height 26
click at [582, 274] on div "Todas as fichas" at bounding box center [705, 279] width 419 height 23
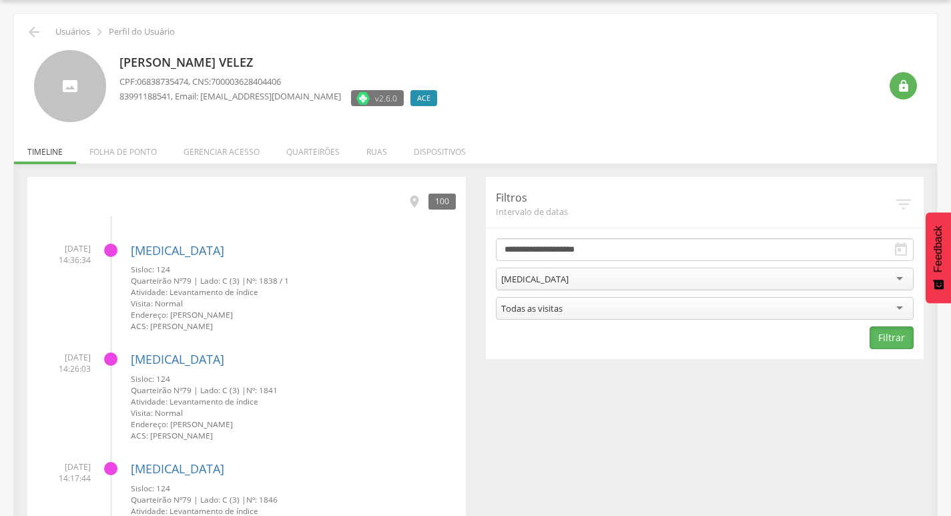
drag, startPoint x: 896, startPoint y: 336, endPoint x: 521, endPoint y: 341, distance: 375.2
click at [895, 336] on button "Filtrar" at bounding box center [892, 337] width 44 height 23
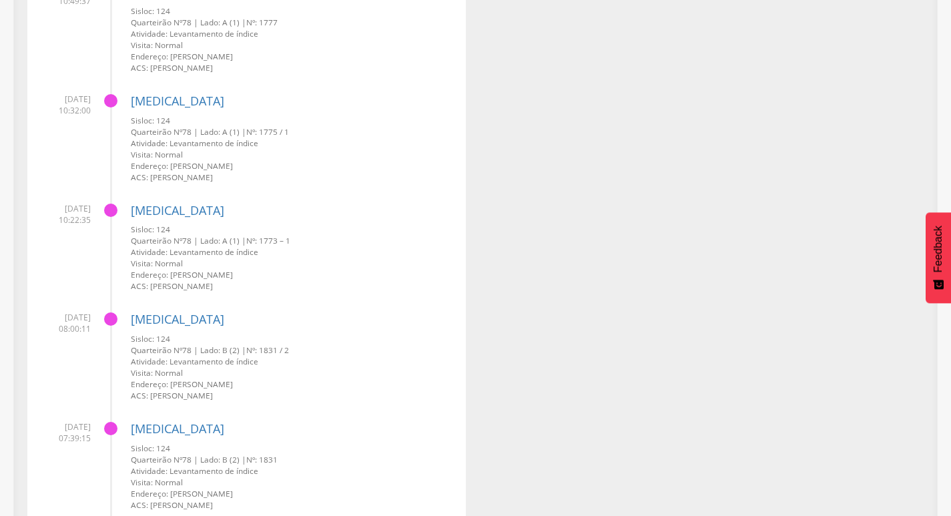
scroll to position [1654, 0]
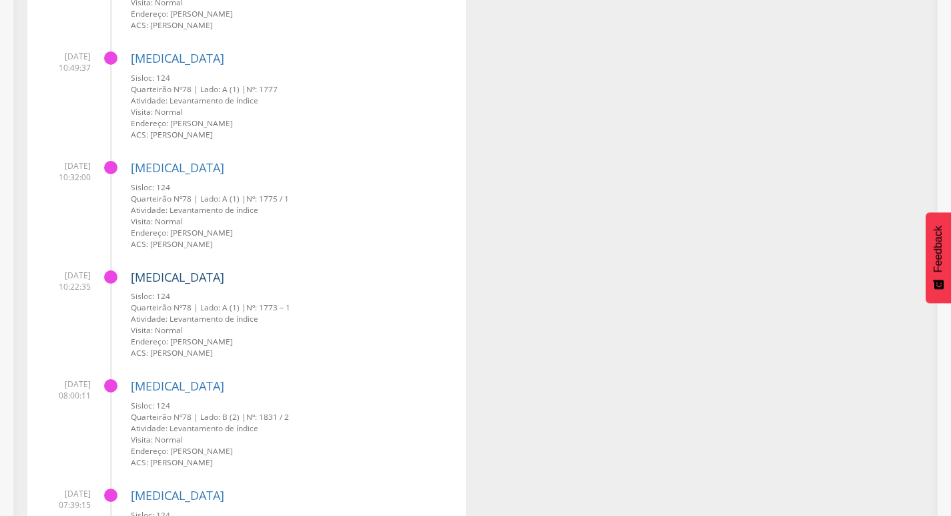
click at [163, 278] on link "[MEDICAL_DATA]" at bounding box center [177, 277] width 93 height 16
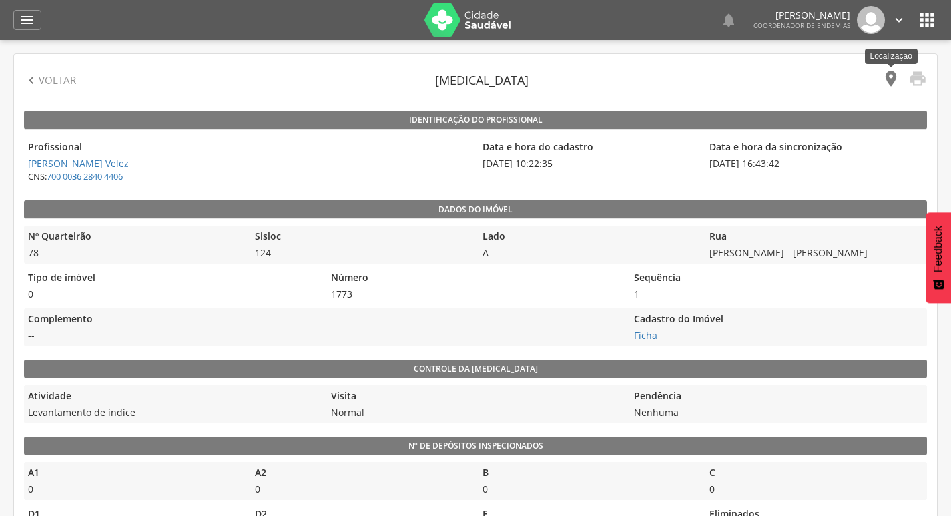
click at [891, 71] on icon "" at bounding box center [891, 78] width 19 height 19
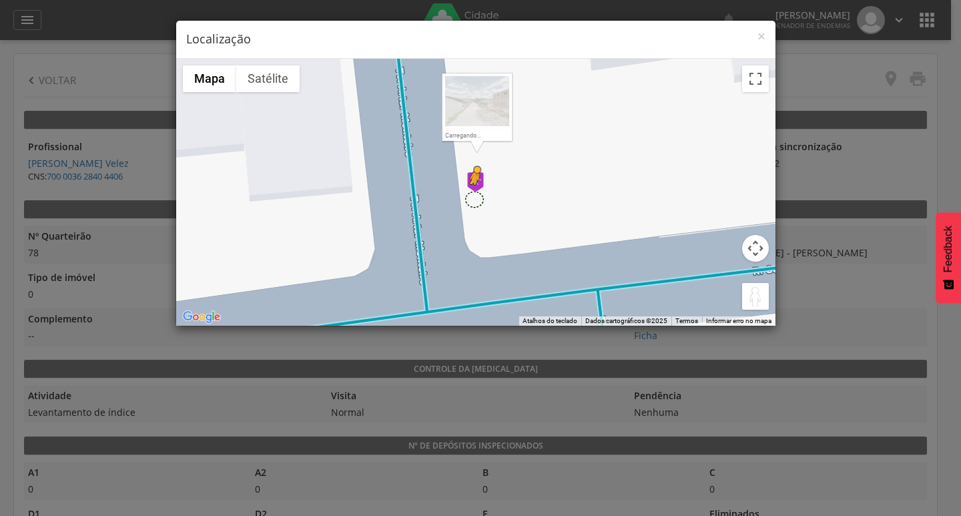
drag, startPoint x: 754, startPoint y: 296, endPoint x: 474, endPoint y: 198, distance: 296.5
click at [474, 198] on div "Pressione as teclas Alt + Enter para ativar o recurso de arrastar com o teclado…" at bounding box center [476, 192] width 600 height 267
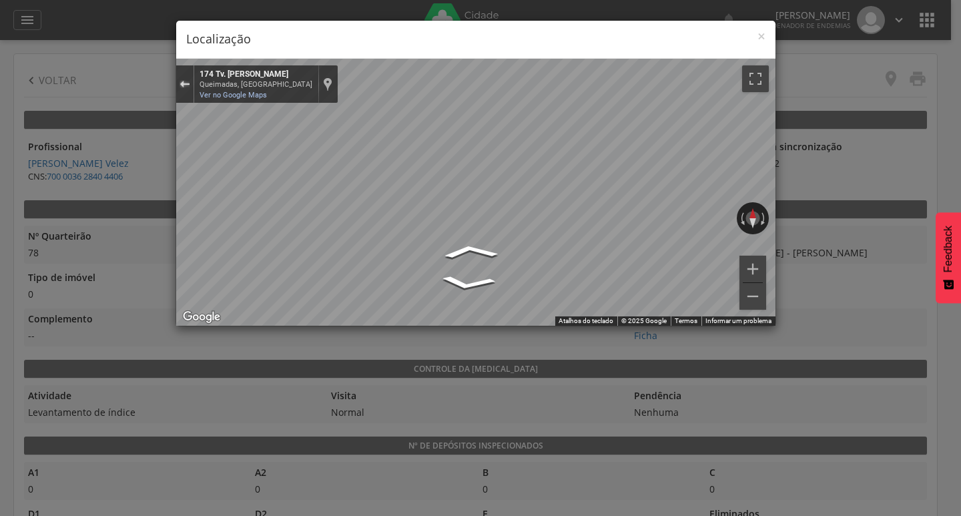
click at [185, 89] on button "Sair do Street View" at bounding box center [184, 84] width 17 height 18
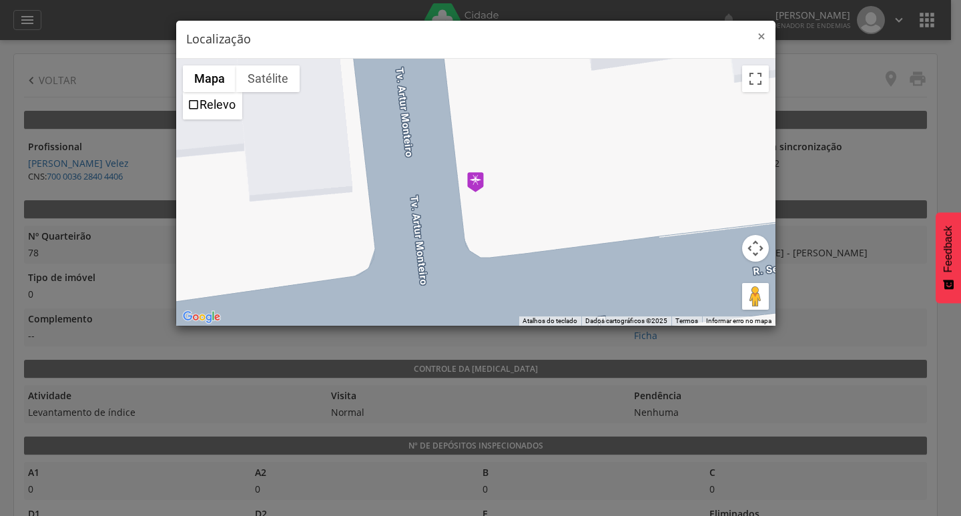
click at [761, 43] on span "×" at bounding box center [762, 36] width 8 height 19
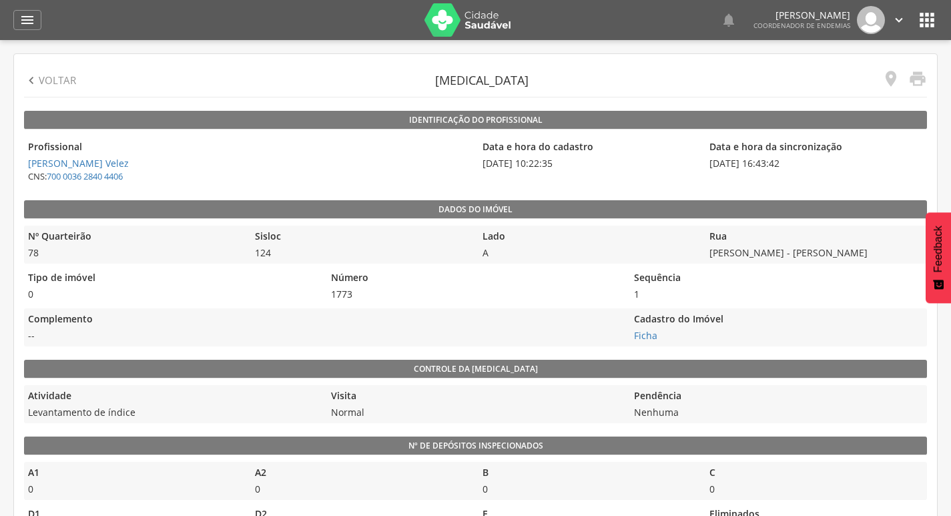
click at [37, 76] on icon "" at bounding box center [31, 80] width 15 height 15
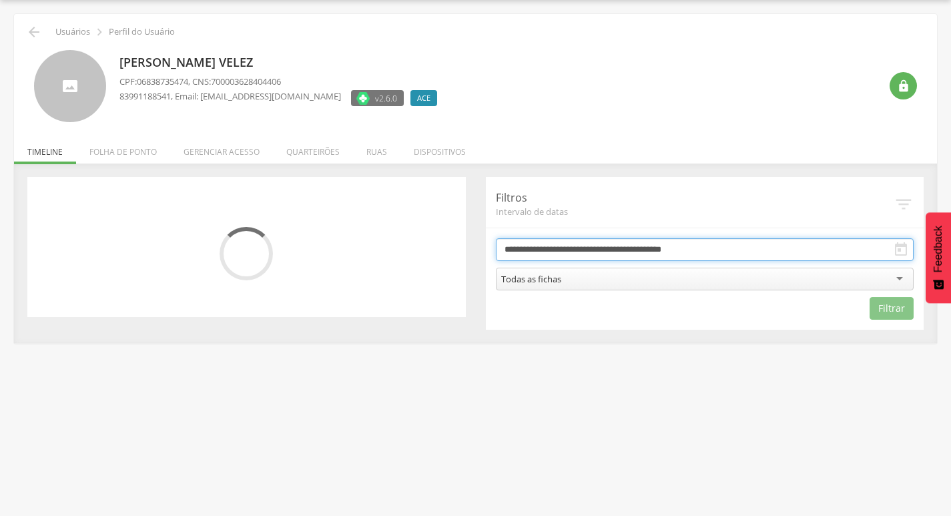
click at [601, 242] on input "**********" at bounding box center [705, 249] width 419 height 23
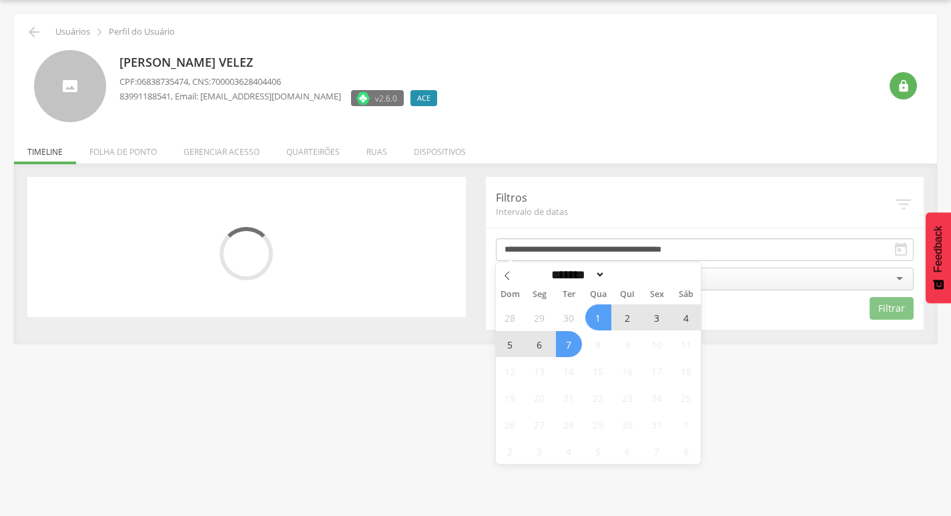
click at [540, 343] on span "6" at bounding box center [540, 344] width 26 height 26
type input "**********"
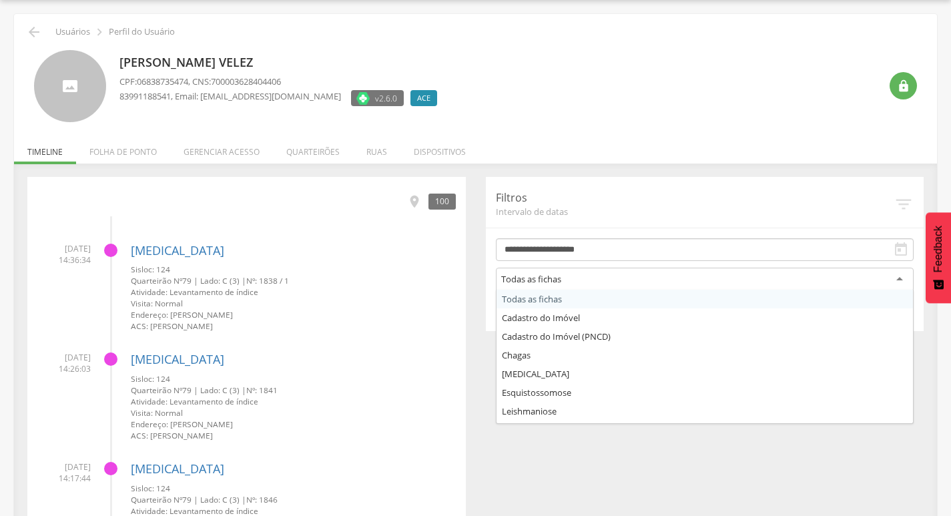
click at [614, 286] on div "Todas as fichas" at bounding box center [705, 280] width 419 height 24
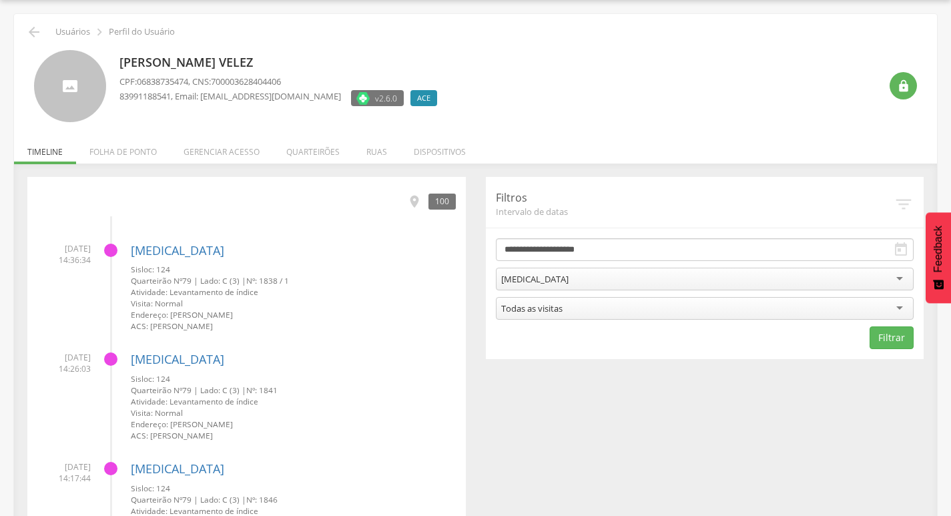
drag, startPoint x: 559, startPoint y: 370, endPoint x: 774, endPoint y: 359, distance: 215.3
click at [903, 336] on button "Filtrar" at bounding box center [892, 337] width 44 height 23
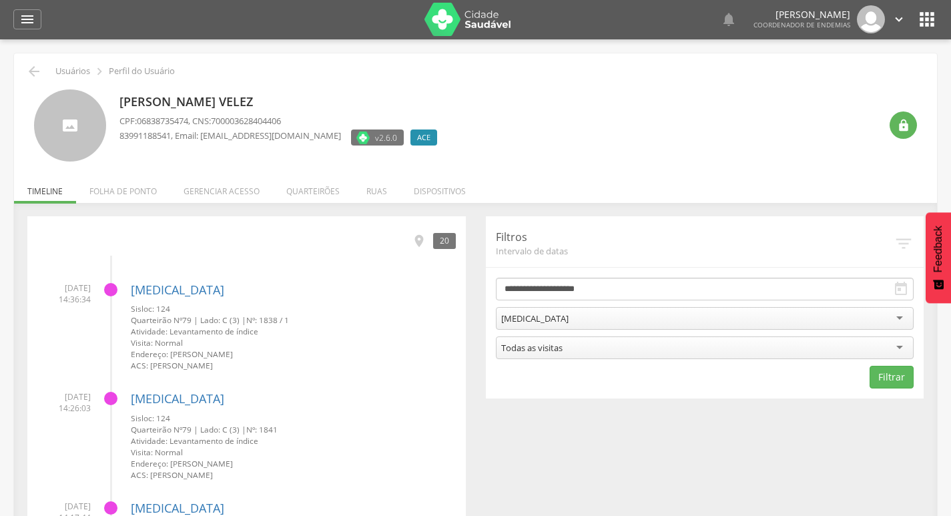
scroll to position [0, 0]
click at [37, 70] on icon "" at bounding box center [34, 72] width 16 height 16
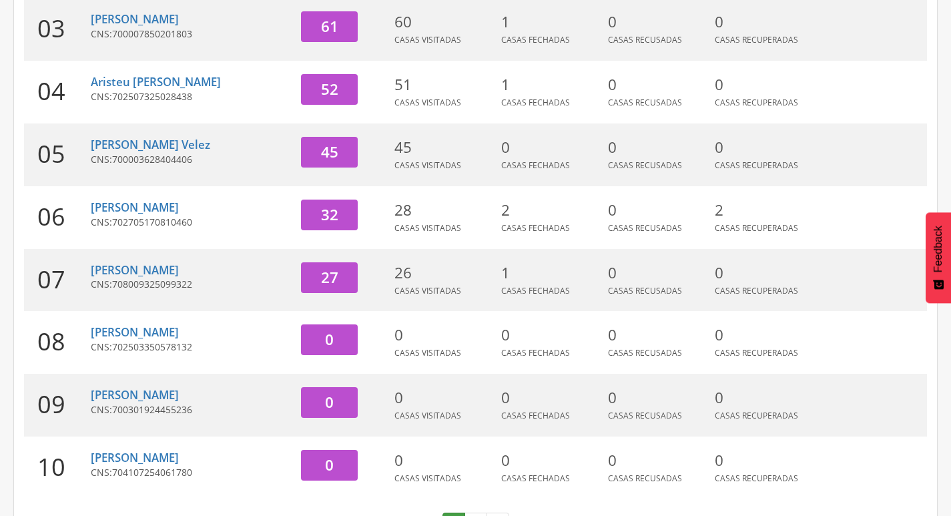
scroll to position [374, 0]
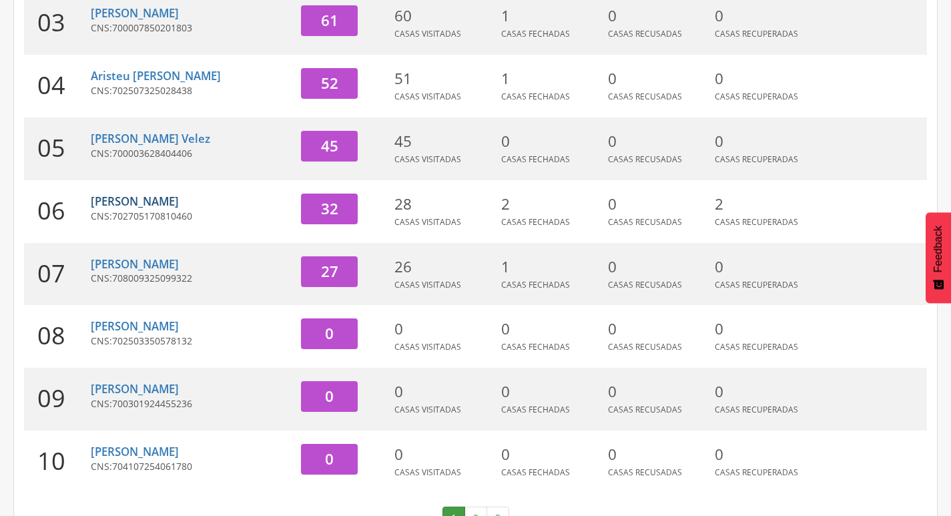
click at [115, 202] on link "[PERSON_NAME]" at bounding box center [135, 201] width 88 height 15
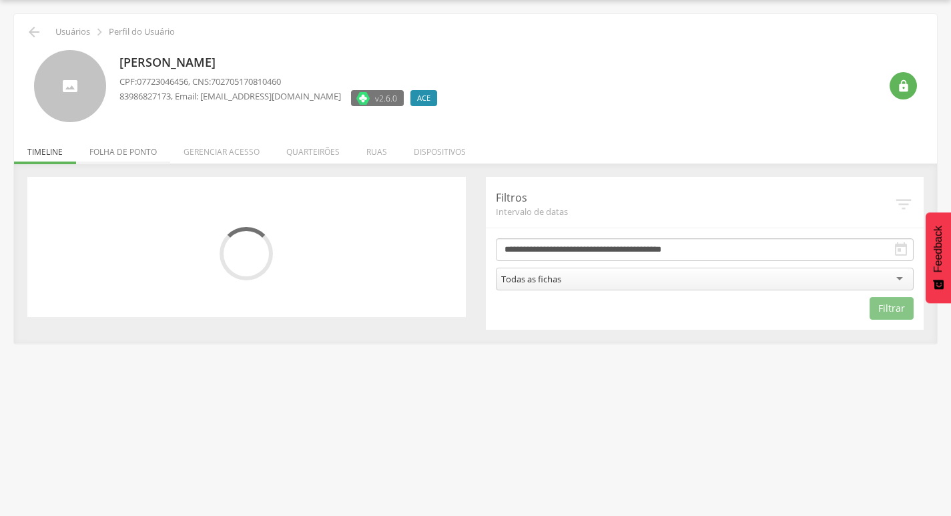
click at [130, 153] on li "Folha de ponto" at bounding box center [123, 148] width 94 height 31
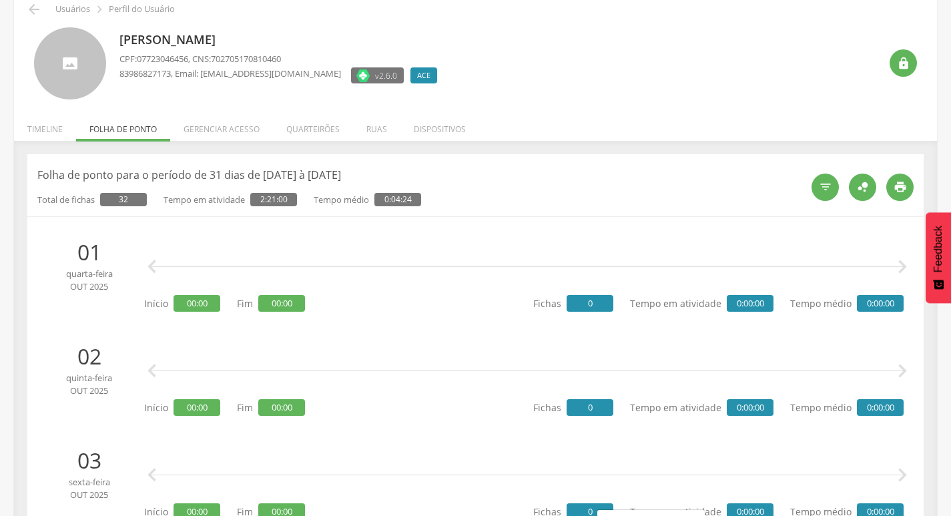
scroll to position [0, 0]
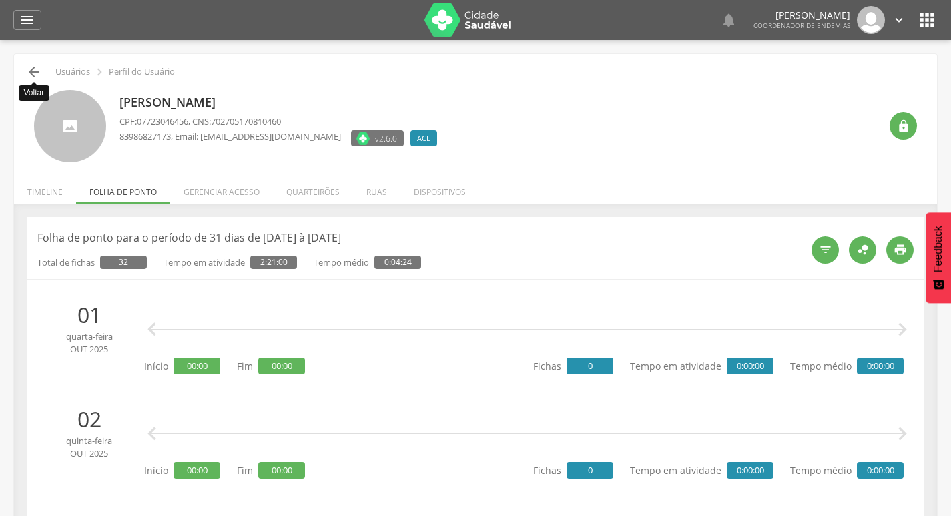
click at [27, 74] on icon "" at bounding box center [34, 72] width 16 height 16
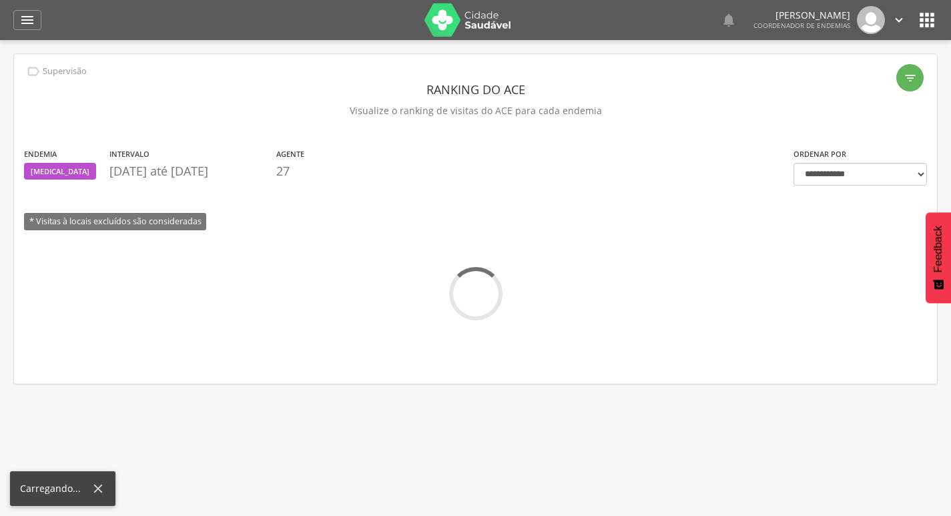
scroll to position [40, 0]
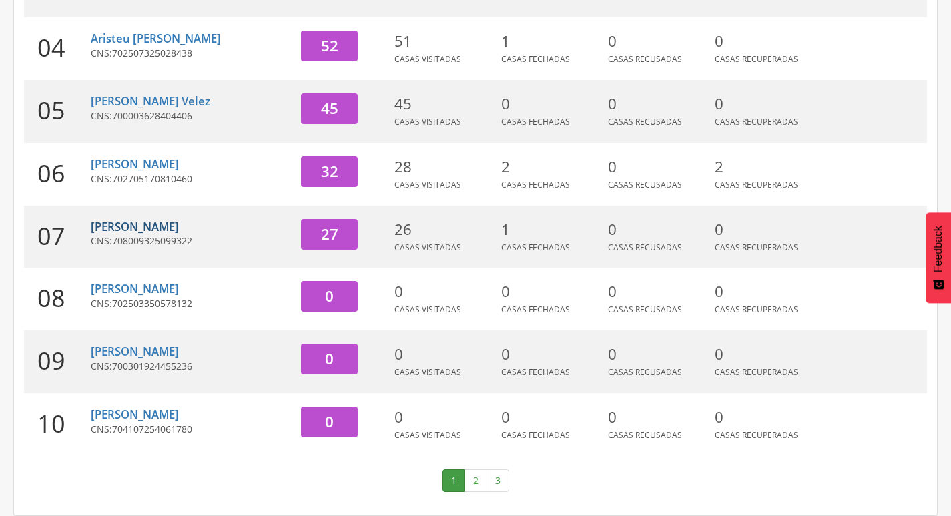
click at [162, 221] on link "[PERSON_NAME]" at bounding box center [135, 226] width 88 height 15
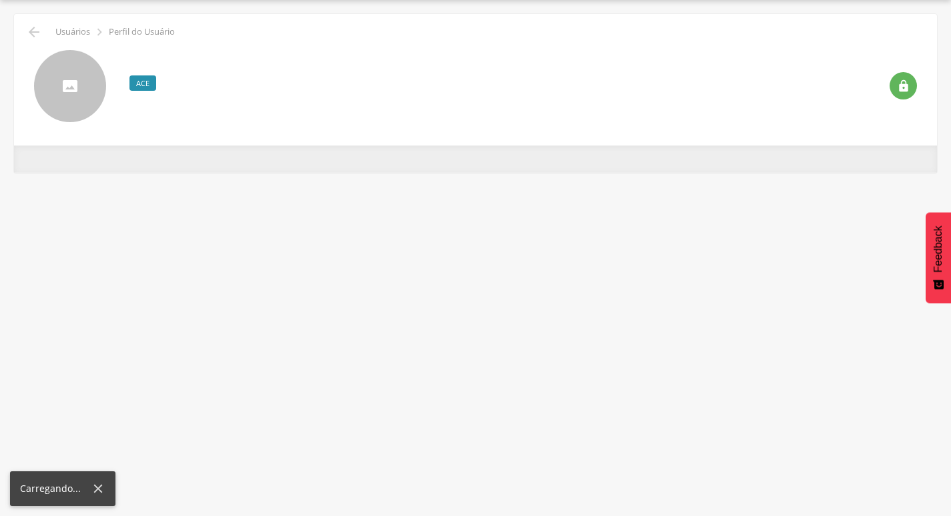
scroll to position [40, 0]
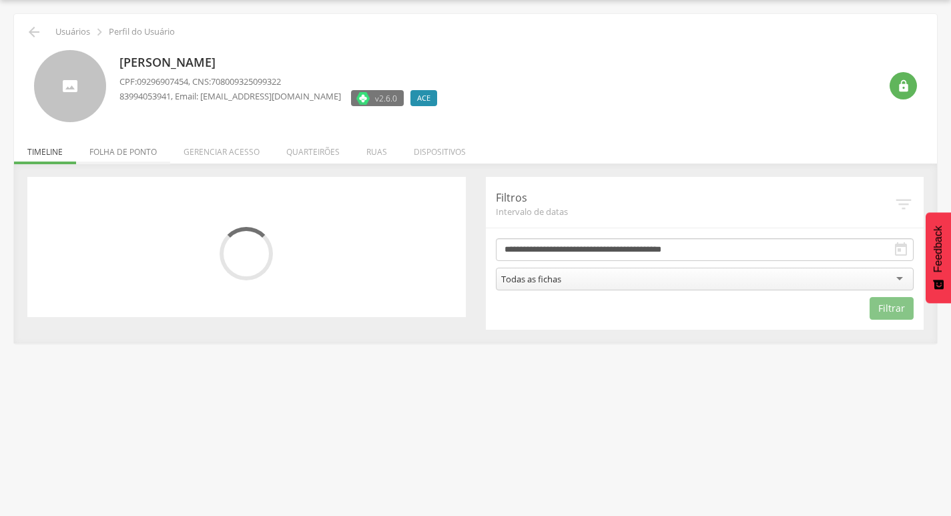
click at [143, 152] on li "Folha de ponto" at bounding box center [123, 148] width 94 height 31
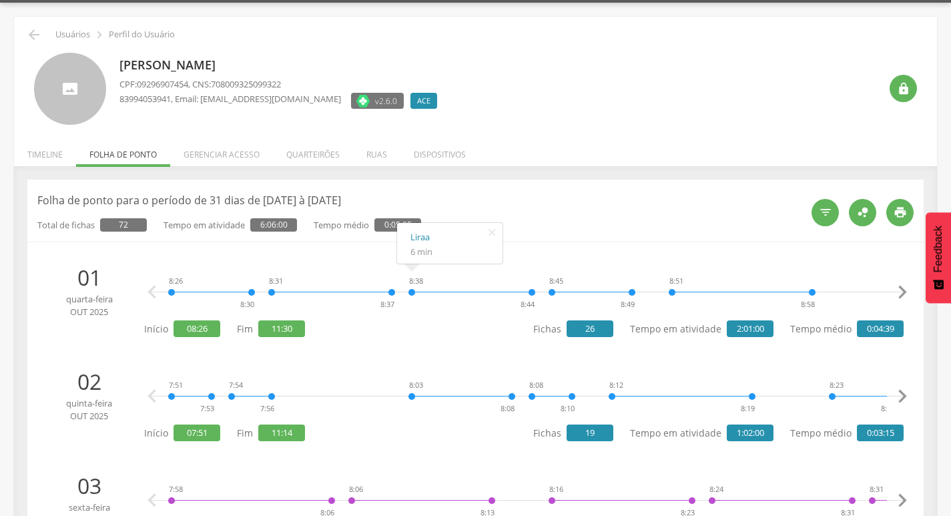
scroll to position [0, 0]
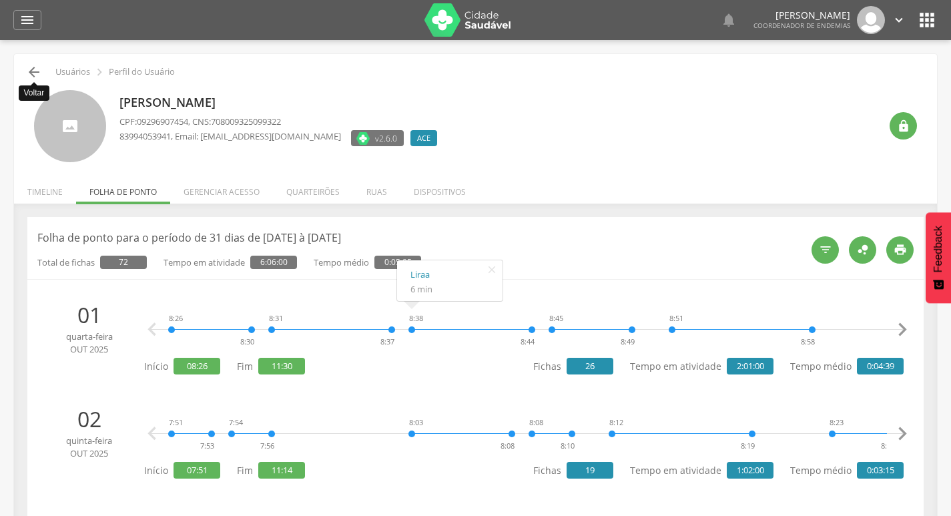
click at [35, 70] on icon "" at bounding box center [34, 72] width 16 height 16
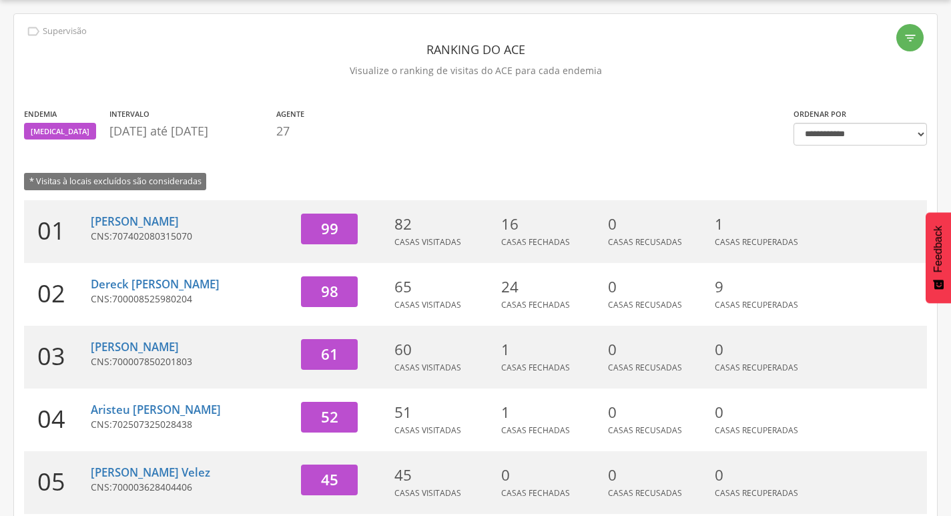
scroll to position [411, 0]
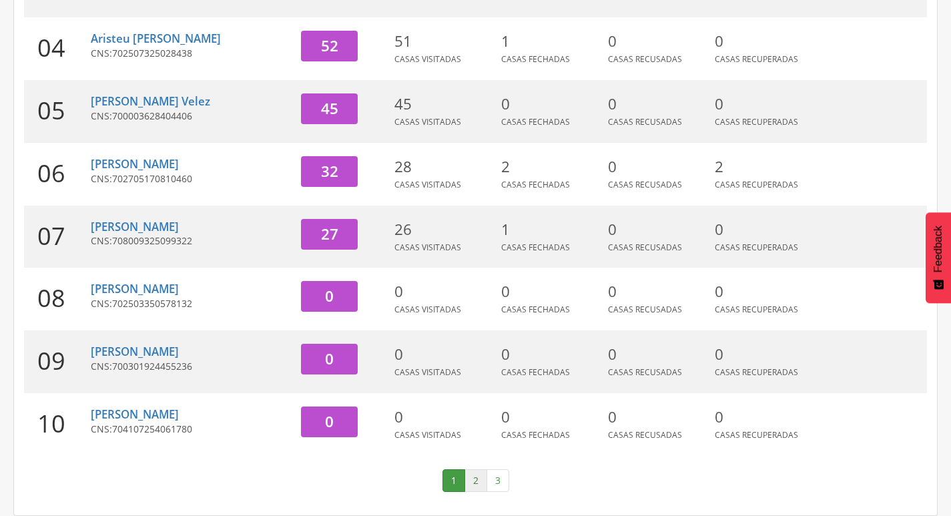
click at [472, 473] on link "2" at bounding box center [476, 480] width 23 height 23
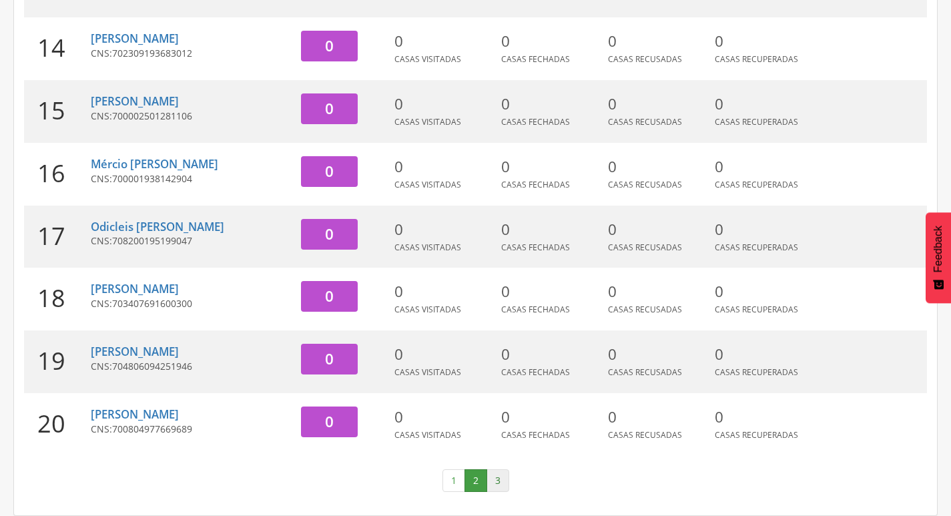
click at [496, 481] on link "3" at bounding box center [498, 480] width 23 height 23
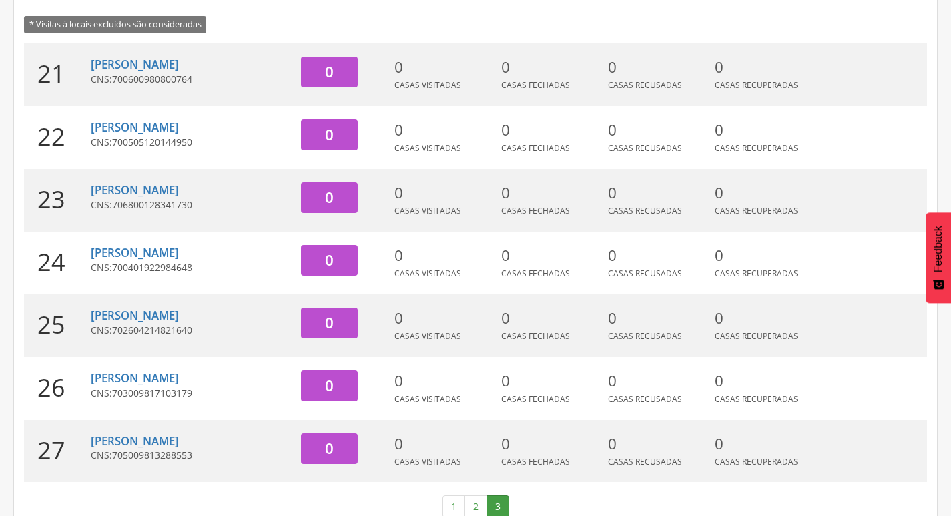
scroll to position [223, 0]
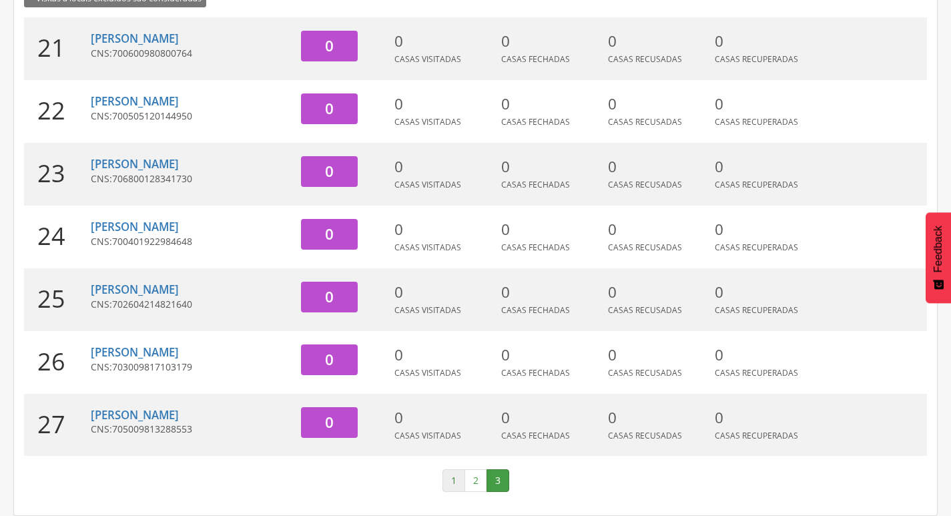
click at [443, 477] on link "1" at bounding box center [454, 480] width 23 height 23
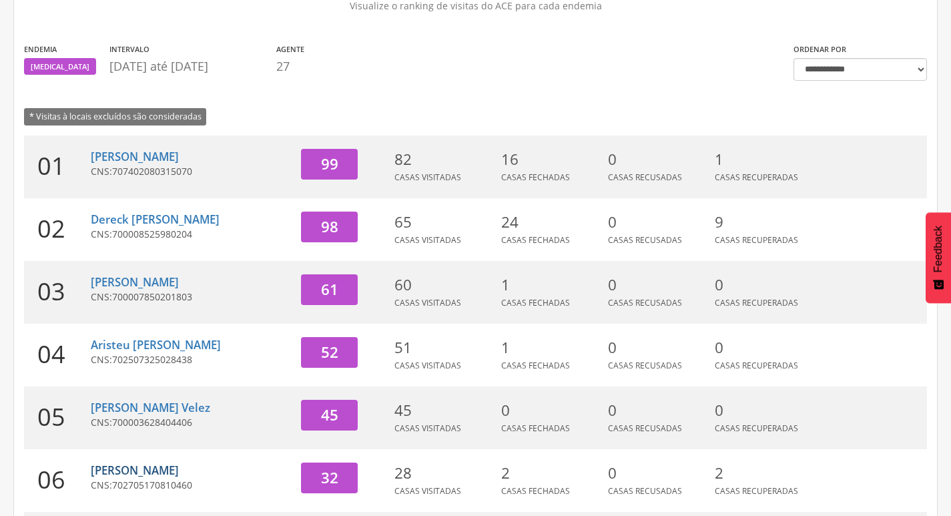
scroll to position [0, 0]
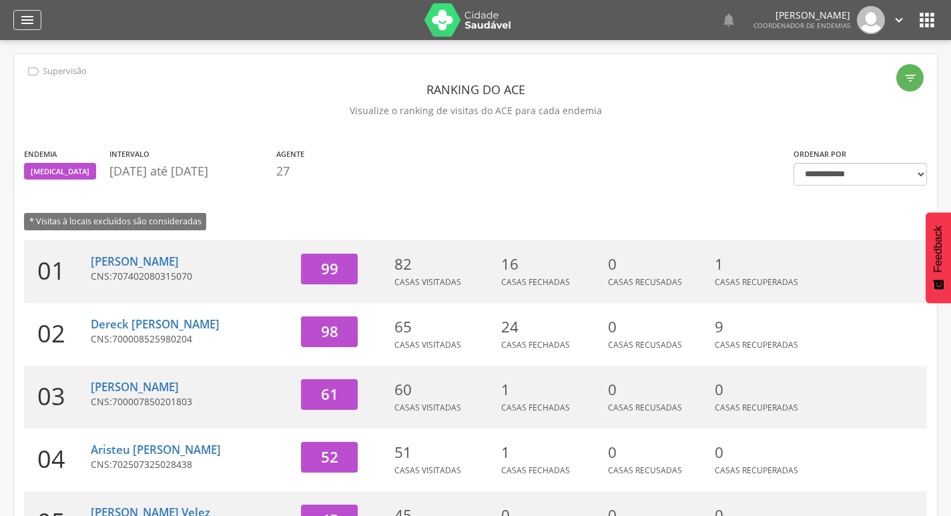
click at [32, 18] on icon "" at bounding box center [27, 20] width 16 height 16
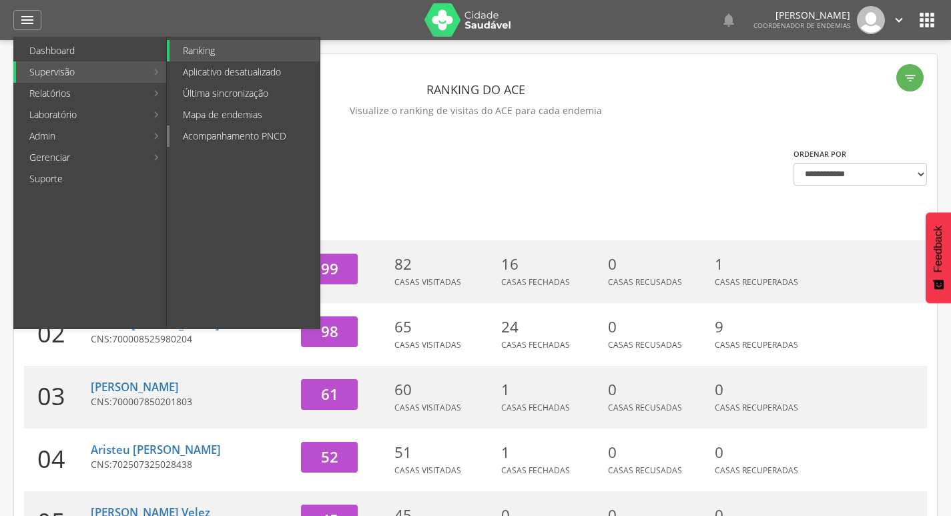
click at [190, 132] on link "Acompanhamento PNCD" at bounding box center [245, 136] width 150 height 21
